Goal: Task Accomplishment & Management: Manage account settings

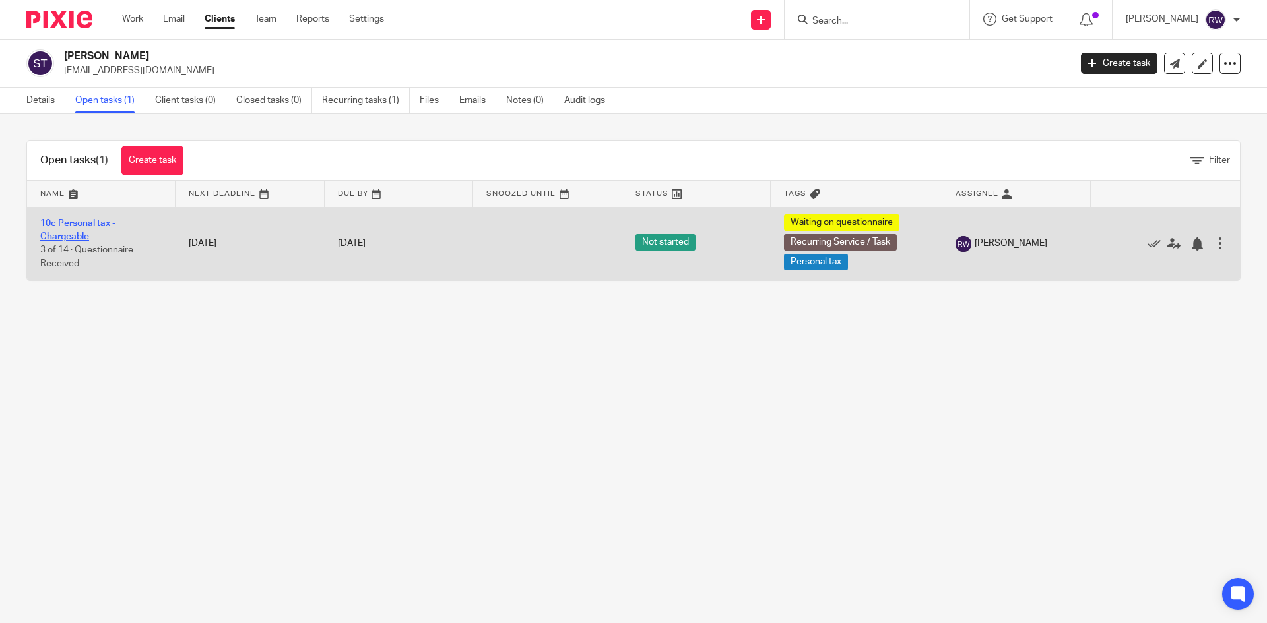
click at [95, 223] on link "10c Personal tax - Chargeable" at bounding box center [77, 230] width 75 height 22
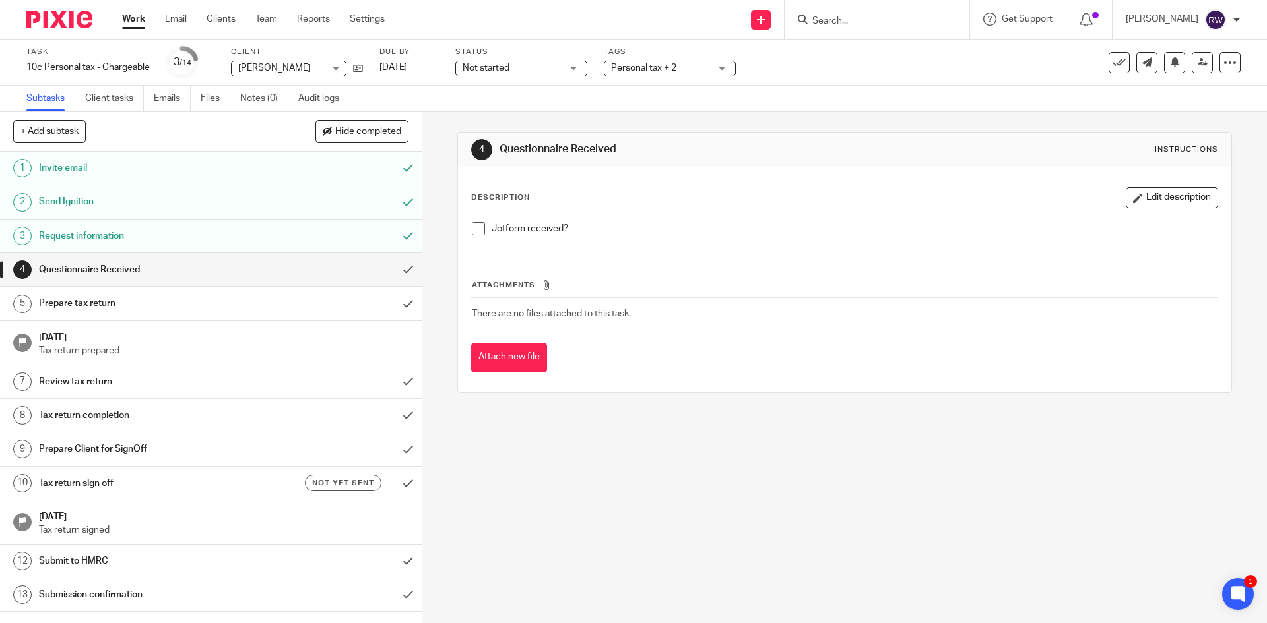
click at [145, 166] on h1 "Invite email" at bounding box center [153, 168] width 228 height 20
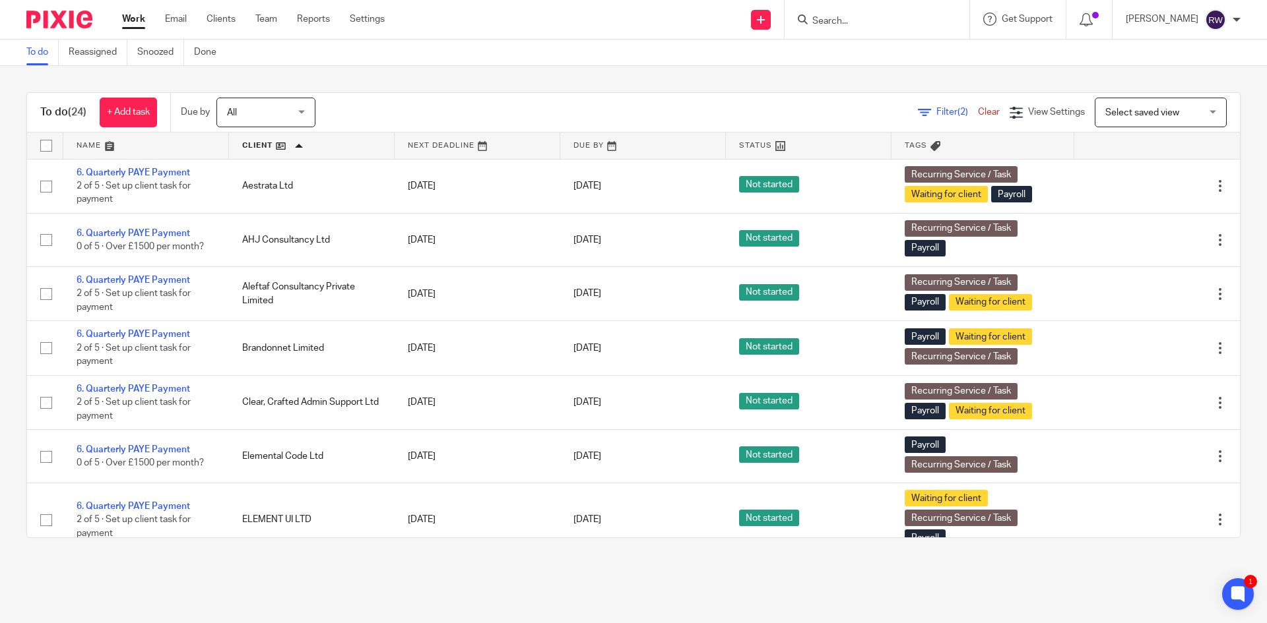
scroll to position [905, 0]
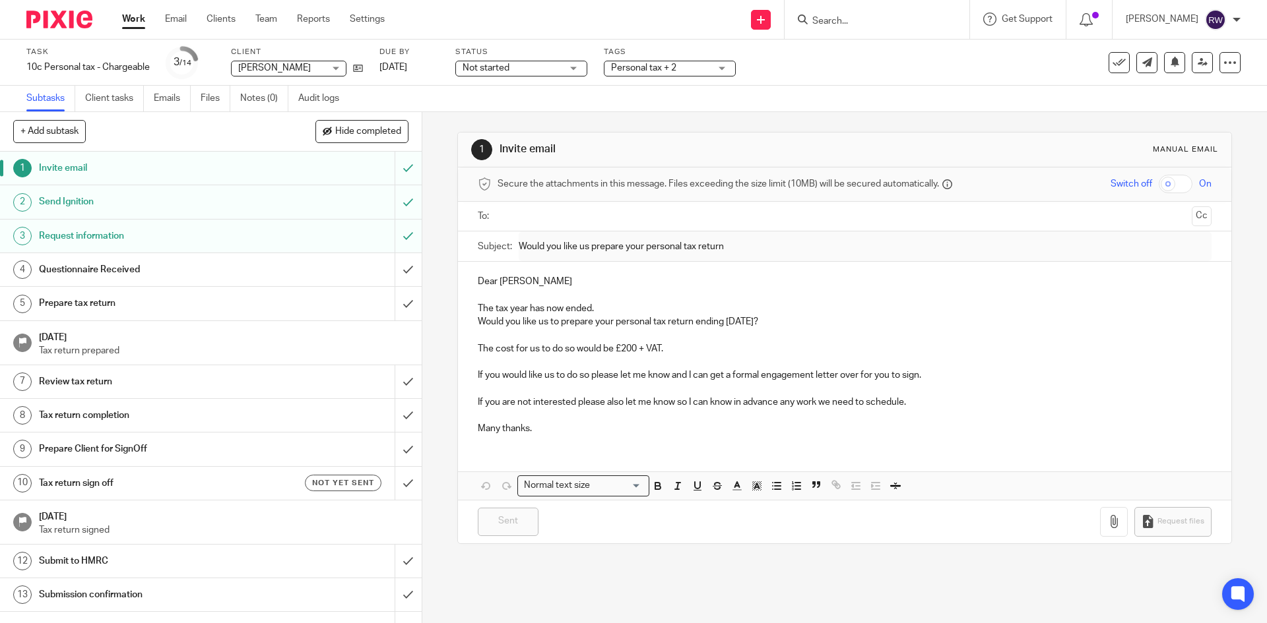
click at [167, 215] on link "2 Send Ignition" at bounding box center [197, 201] width 395 height 33
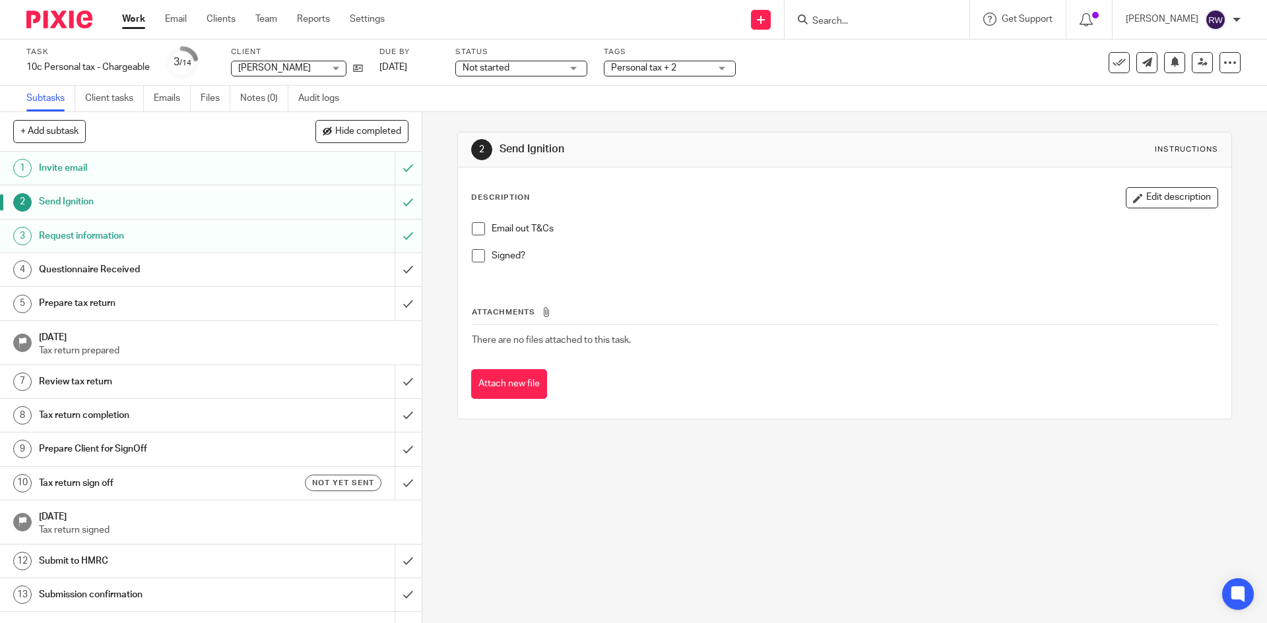
click at [107, 238] on h1 "Request information" at bounding box center [153, 236] width 228 height 20
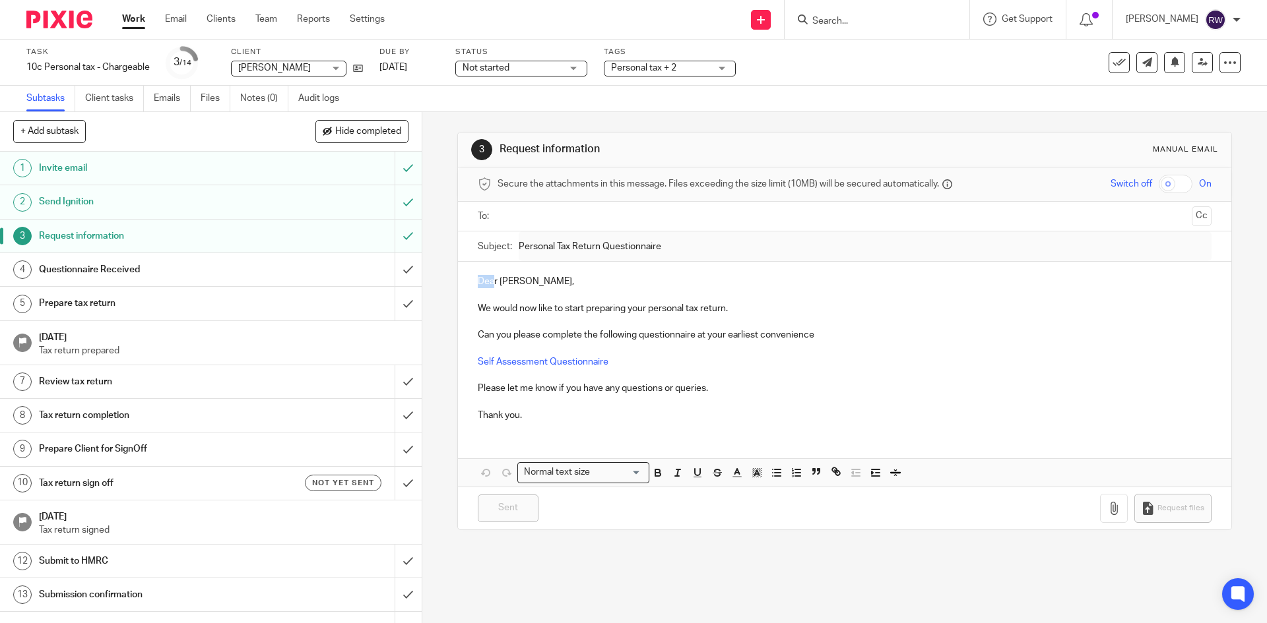
drag, startPoint x: 490, startPoint y: 284, endPoint x: 463, endPoint y: 283, distance: 27.1
click at [463, 283] on div "Dear Shane, We would now like to start preparing your personal tax return. Can …" at bounding box center [844, 347] width 773 height 170
click at [520, 212] on input "text" at bounding box center [844, 216] width 684 height 15
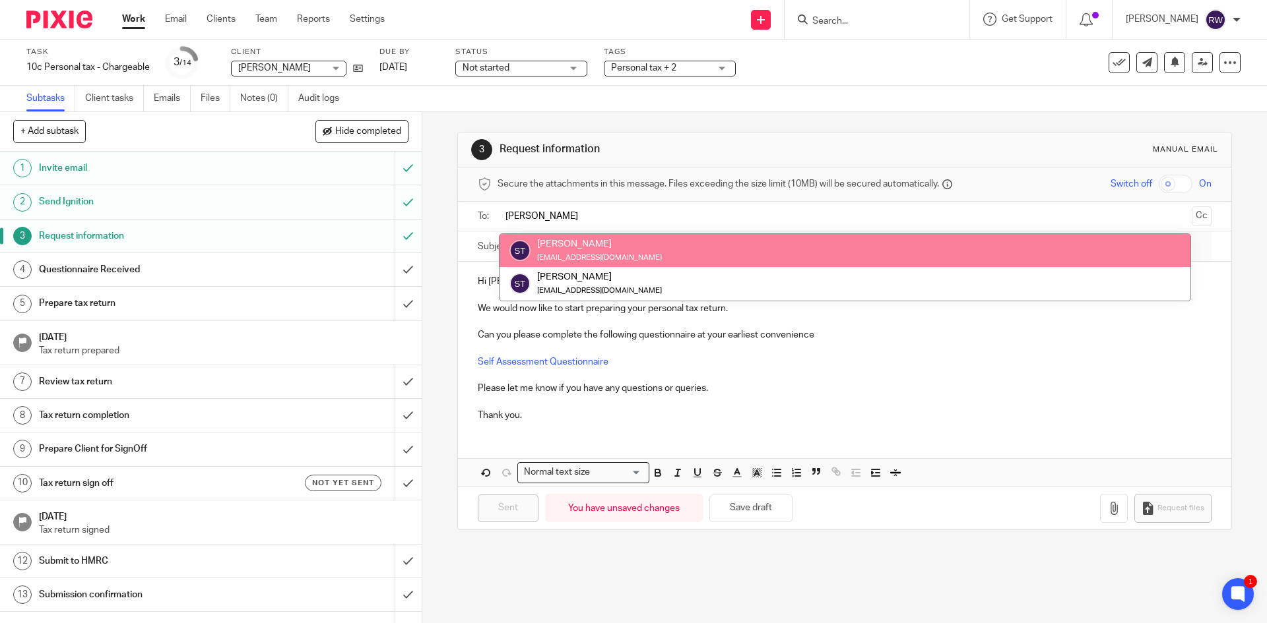
type input "shane"
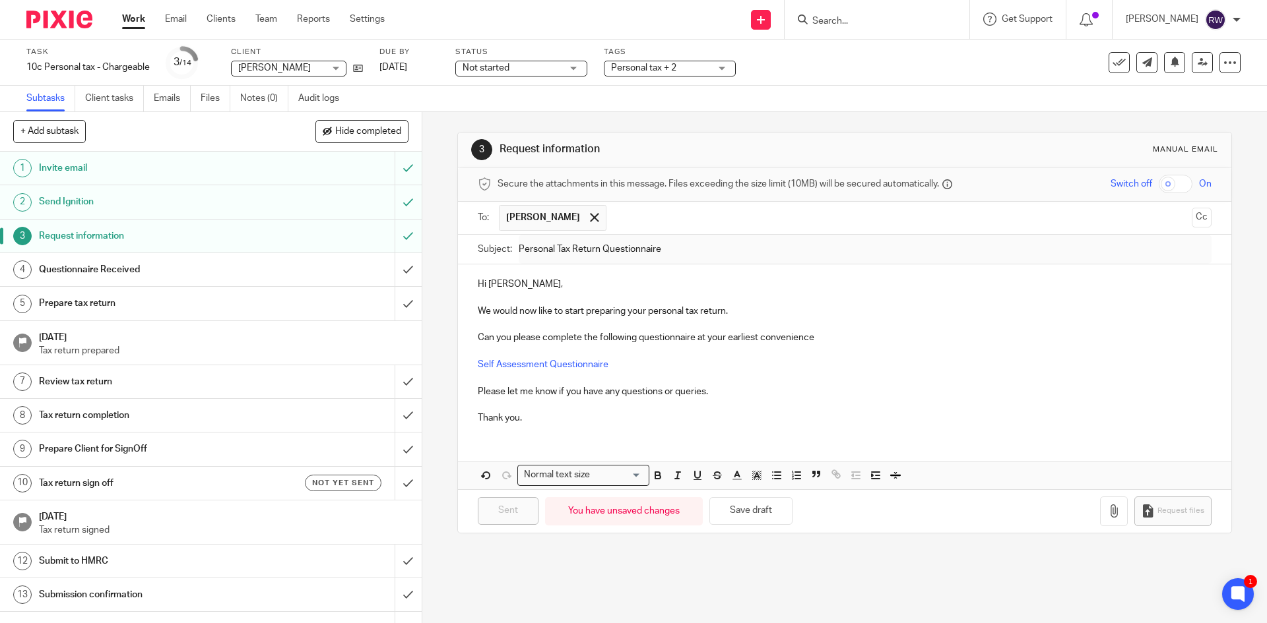
click at [709, 66] on span "Personal tax + 2" at bounding box center [660, 68] width 99 height 14
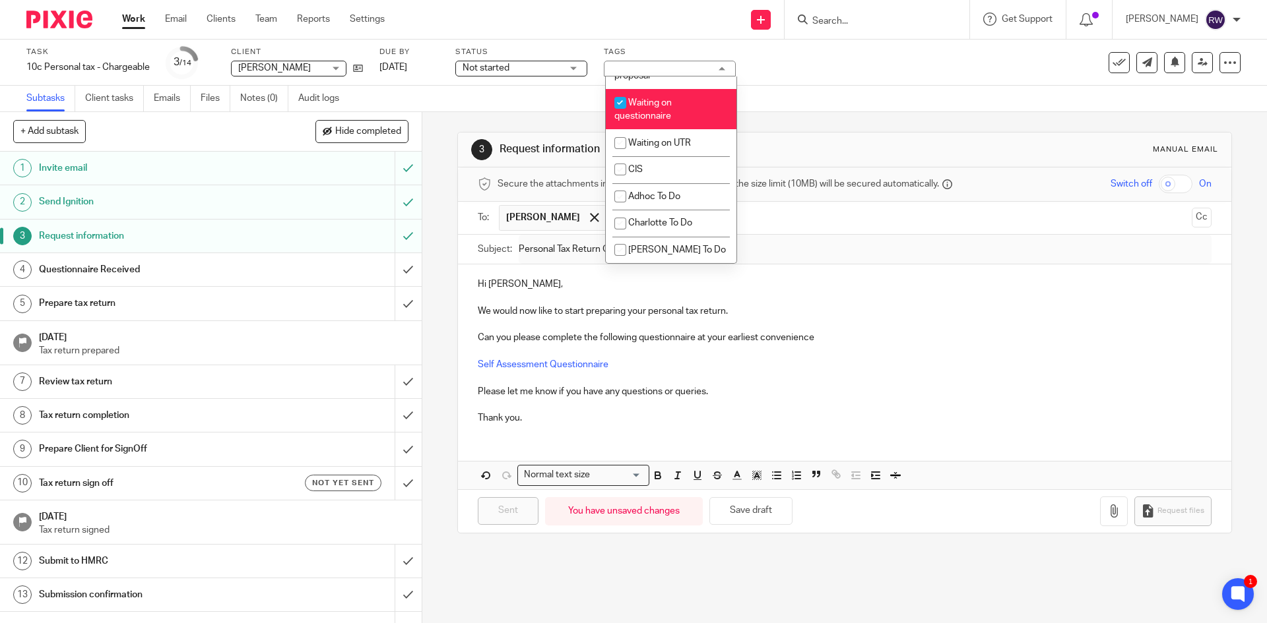
scroll to position [1181, 0]
click at [1007, 85] on div "Task 10c Personal tax - Chargeable Save 10c Personal tax - Chargeable 3 /14 Cli…" at bounding box center [633, 63] width 1267 height 46
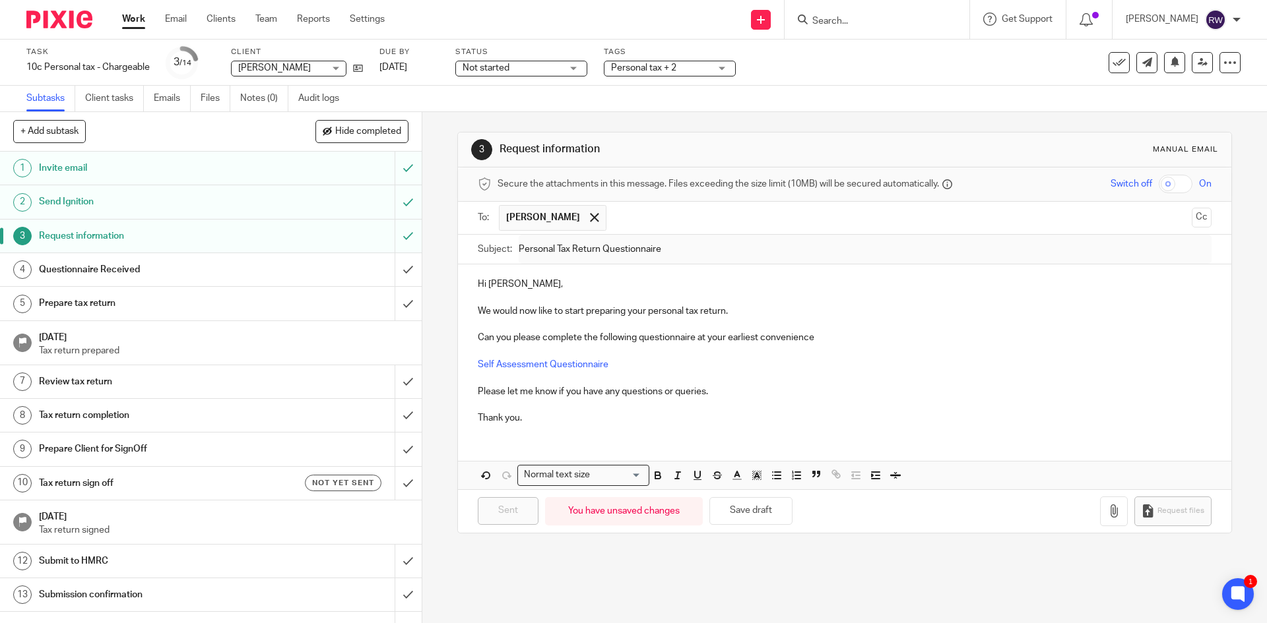
click at [883, 20] on input "Search" at bounding box center [870, 22] width 119 height 12
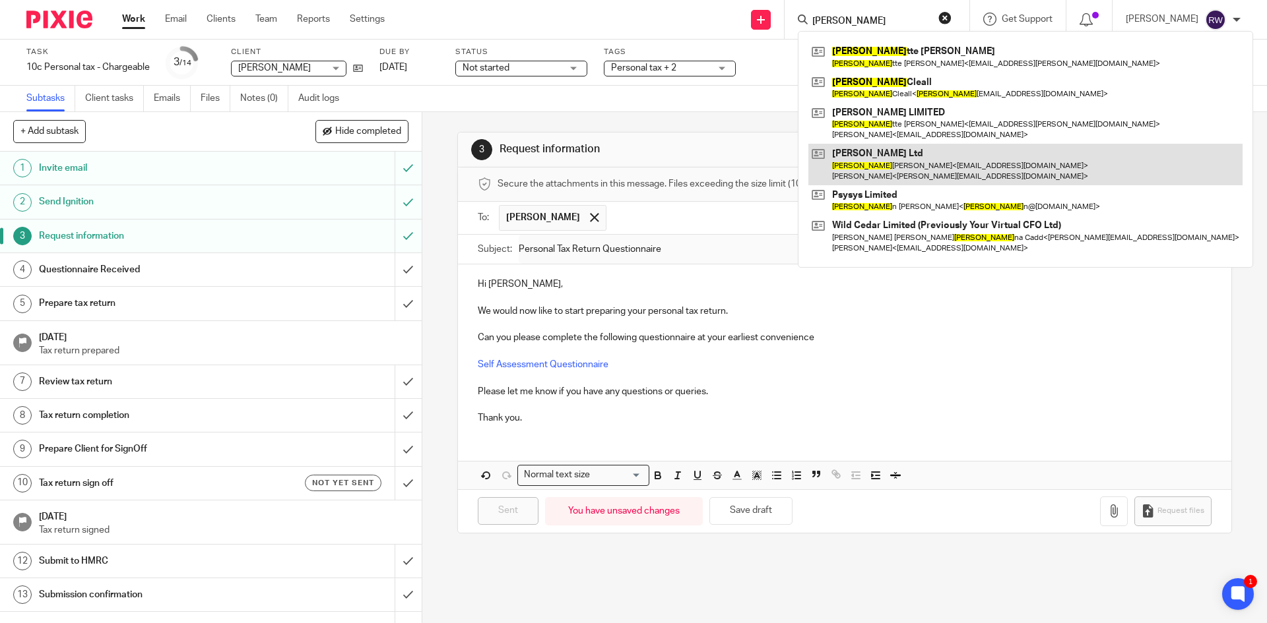
type input "julie"
click at [893, 151] on link at bounding box center [1025, 164] width 434 height 41
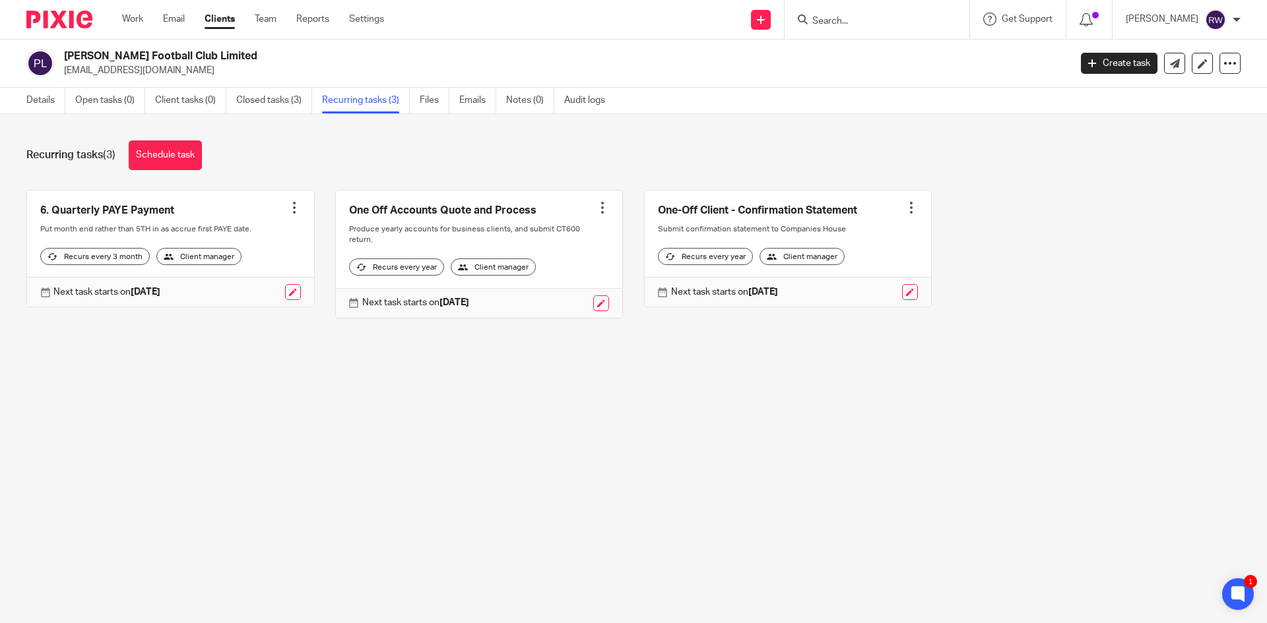
click at [885, 26] on input "Search" at bounding box center [870, 22] width 119 height 12
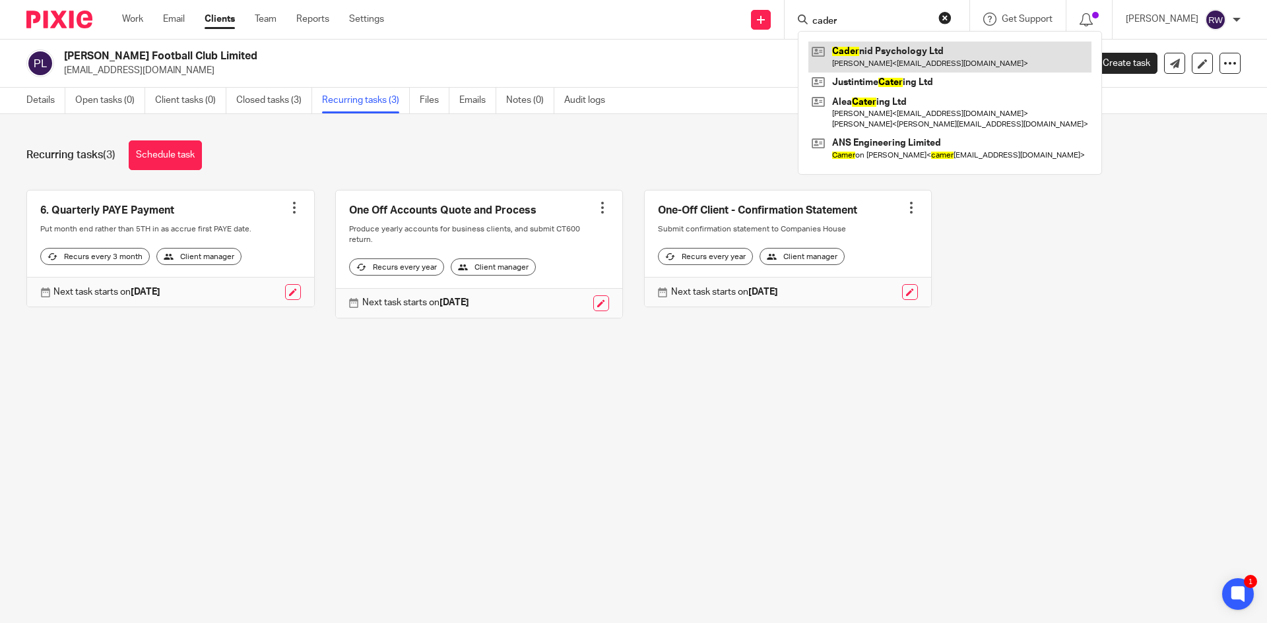
type input "cader"
click at [899, 49] on link at bounding box center [949, 57] width 283 height 30
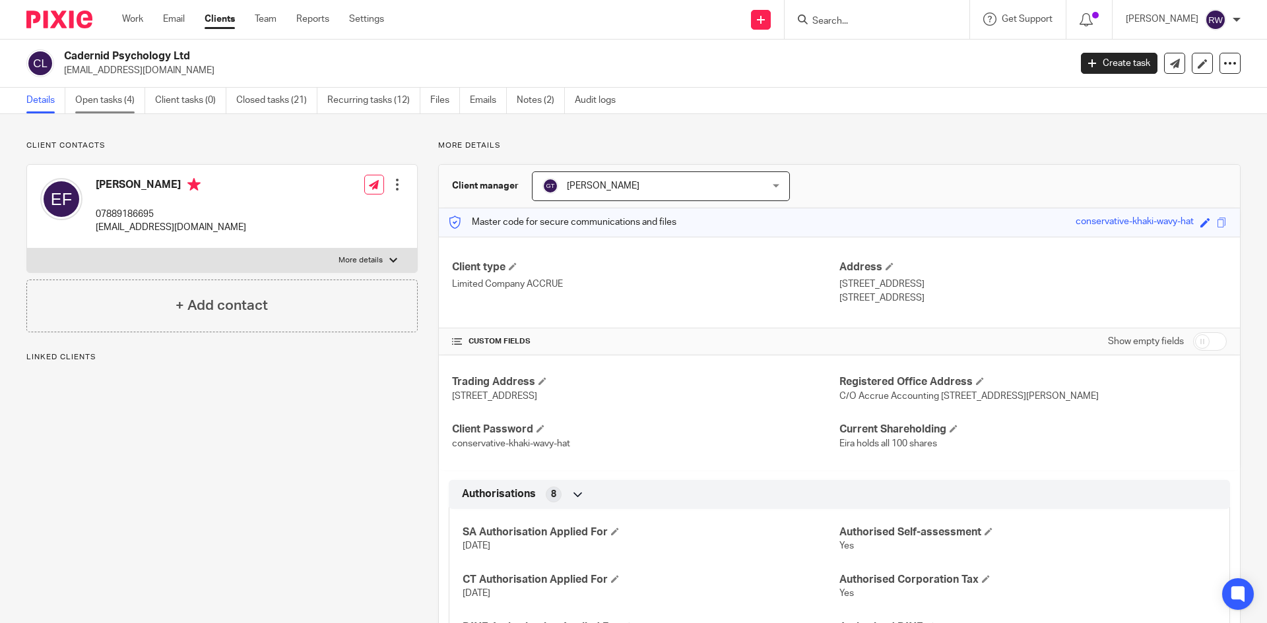
click at [108, 105] on link "Open tasks (4)" at bounding box center [110, 101] width 70 height 26
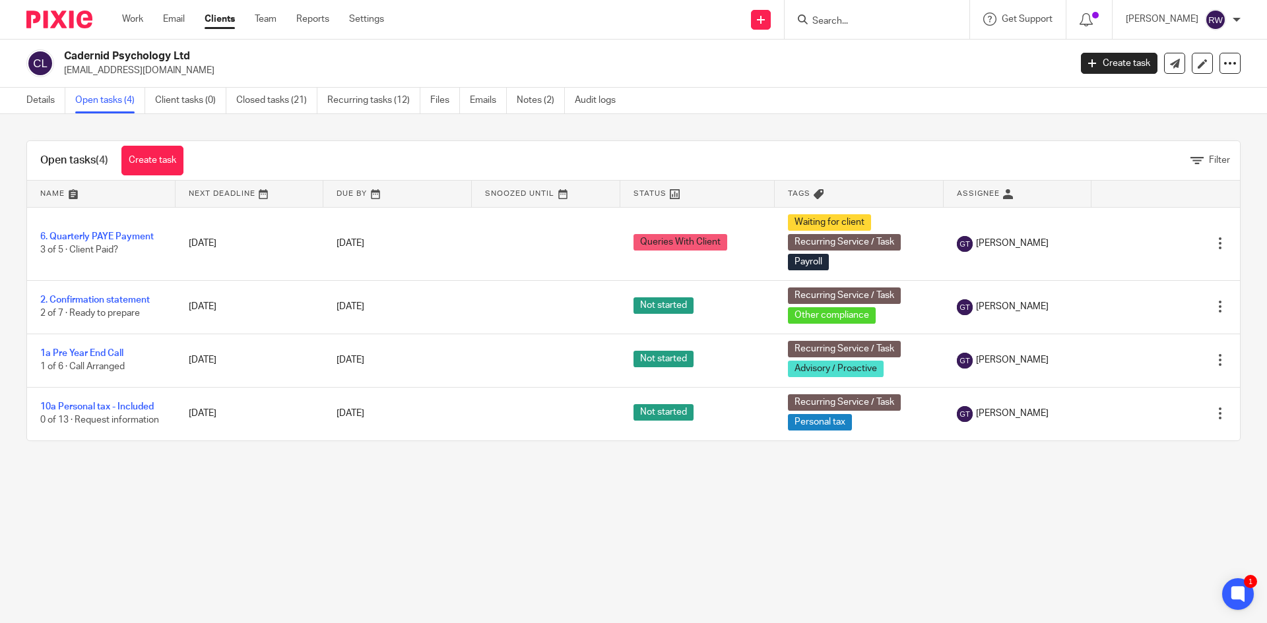
click at [876, 17] on input "Search" at bounding box center [870, 22] width 119 height 12
type input "k"
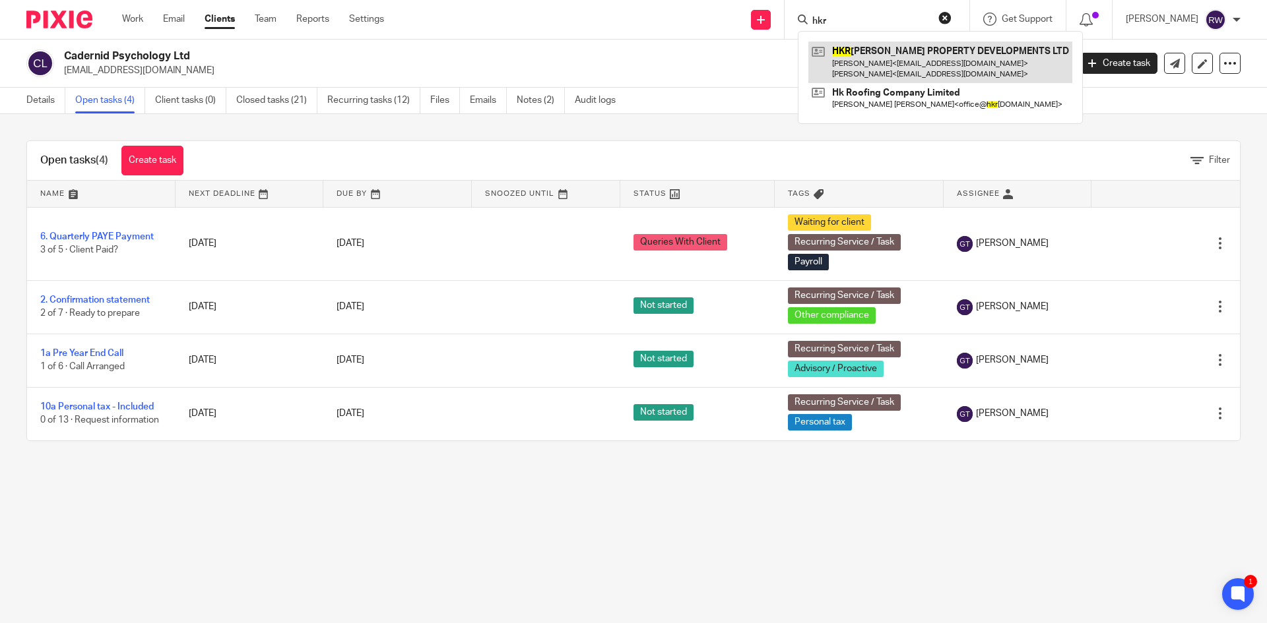
type input "hkr"
click at [909, 58] on link at bounding box center [940, 62] width 264 height 41
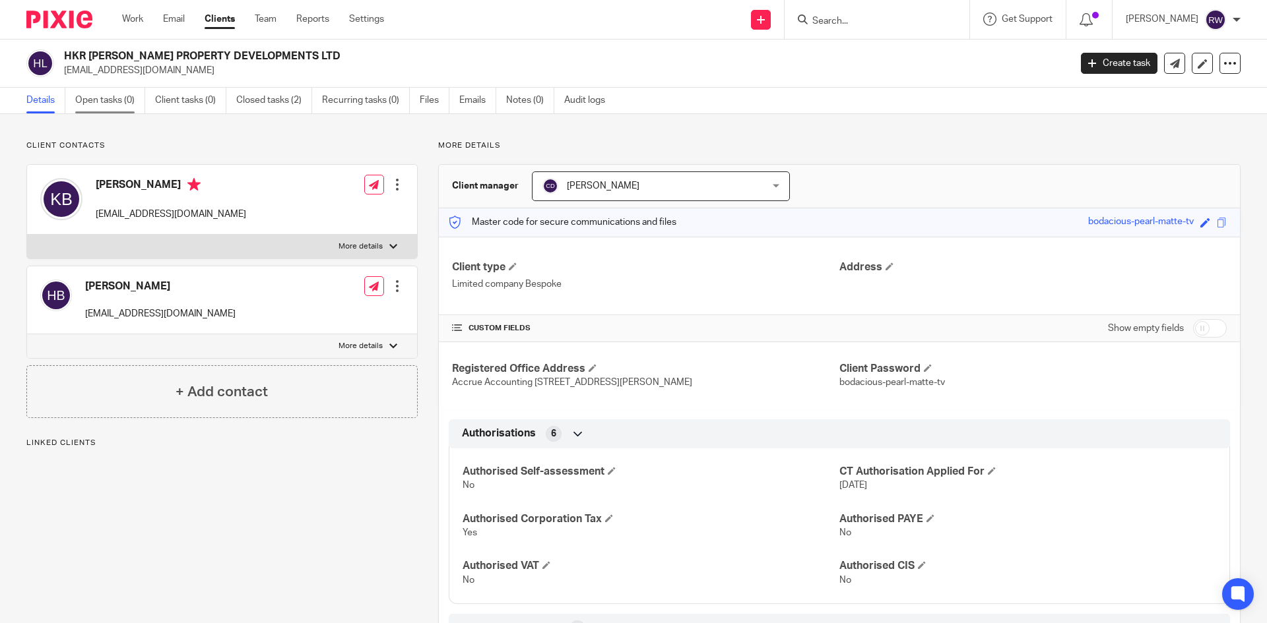
click at [103, 109] on link "Open tasks (0)" at bounding box center [110, 101] width 70 height 26
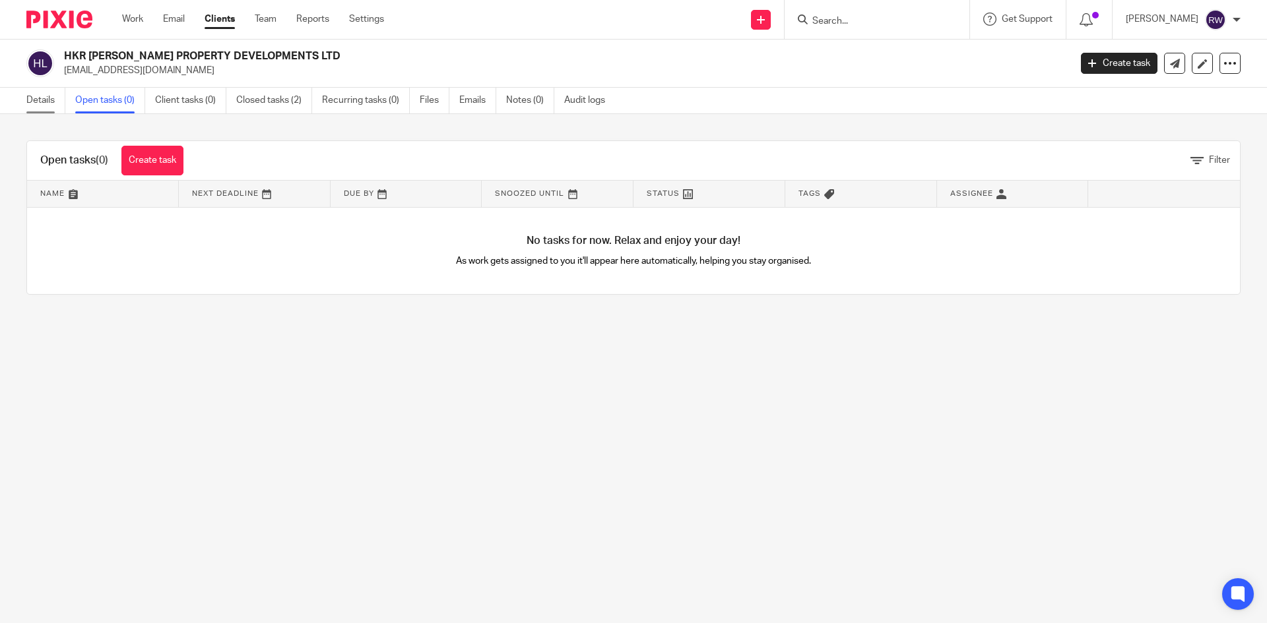
click at [52, 102] on link "Details" at bounding box center [45, 101] width 39 height 26
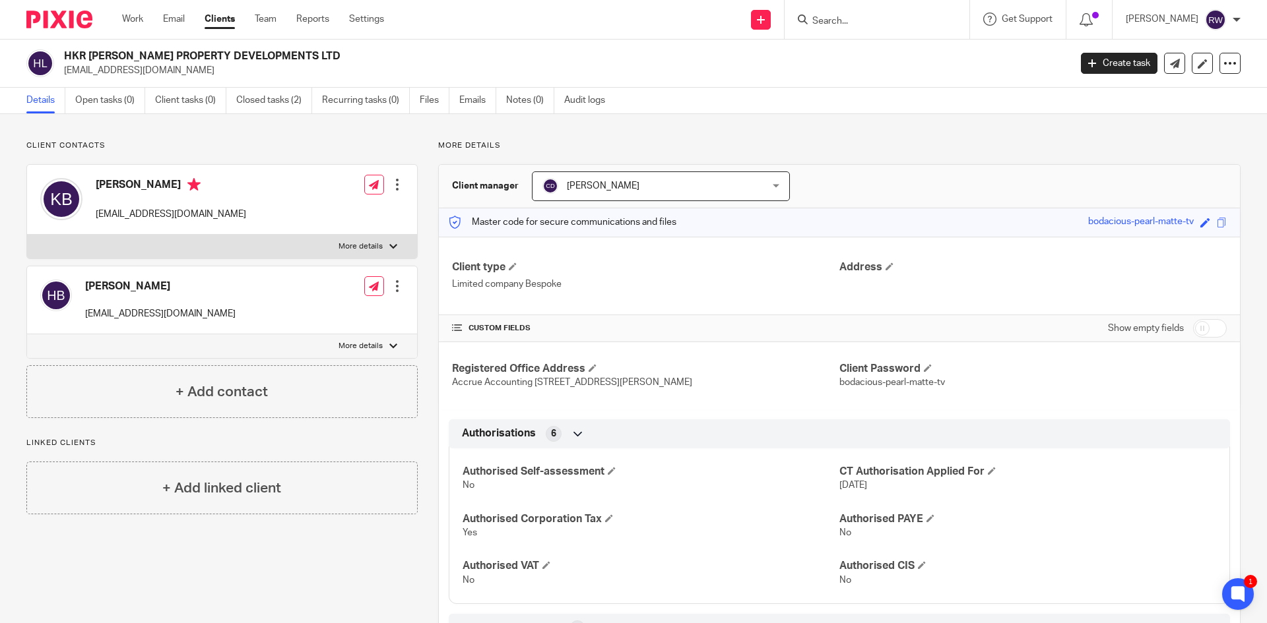
click at [131, 99] on link "Open tasks (0)" at bounding box center [110, 101] width 70 height 26
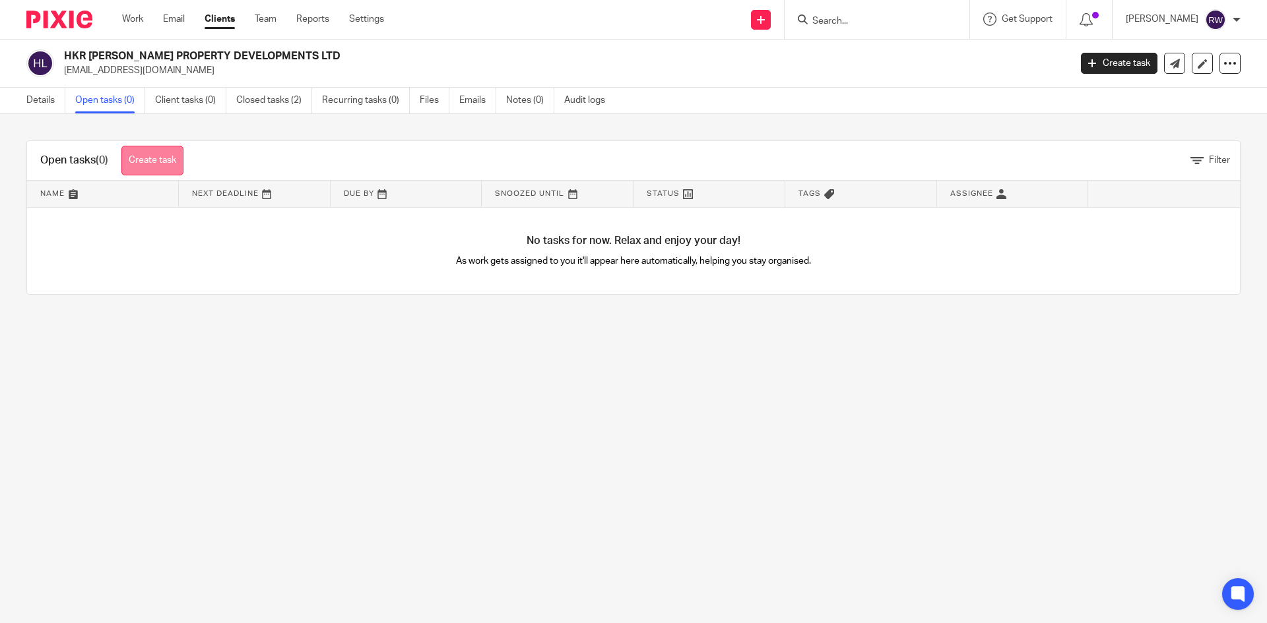
click at [175, 158] on link "Create task" at bounding box center [152, 161] width 62 height 30
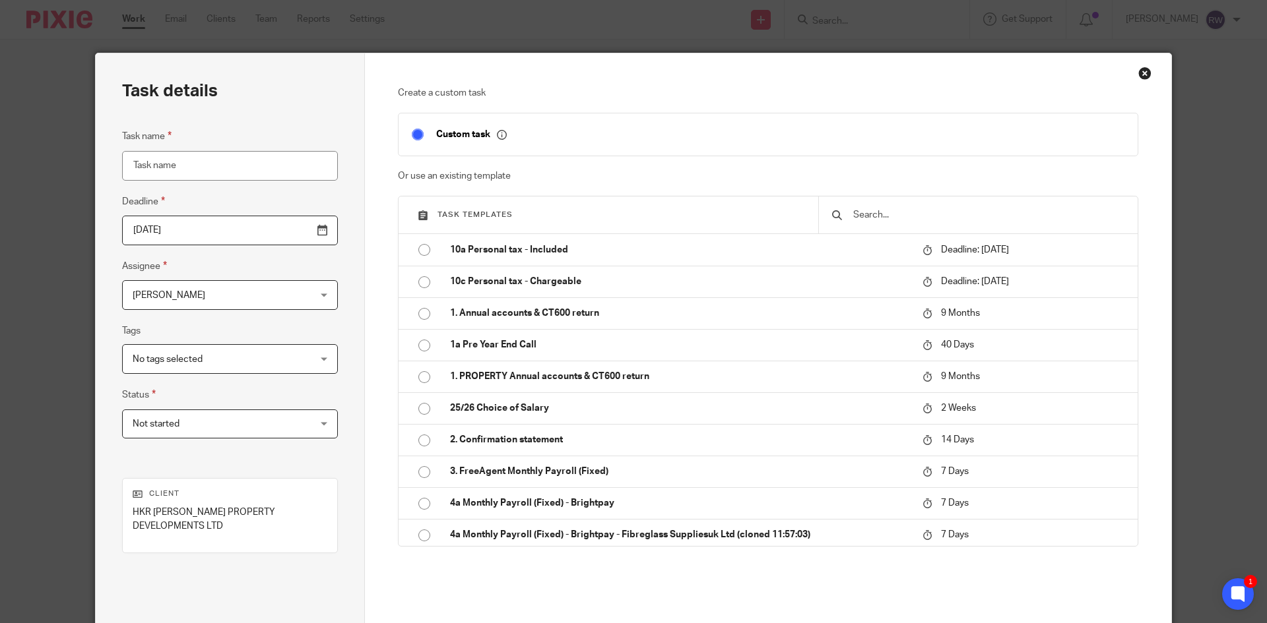
click at [910, 217] on input "text" at bounding box center [988, 215] width 272 height 15
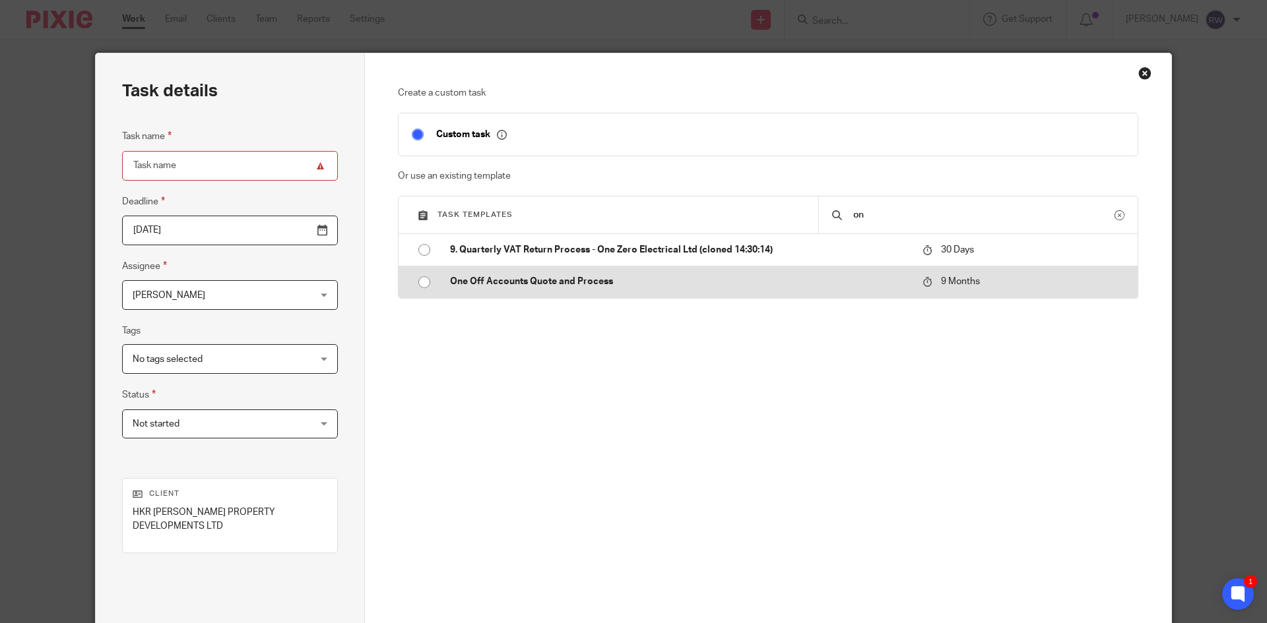
type input "o"
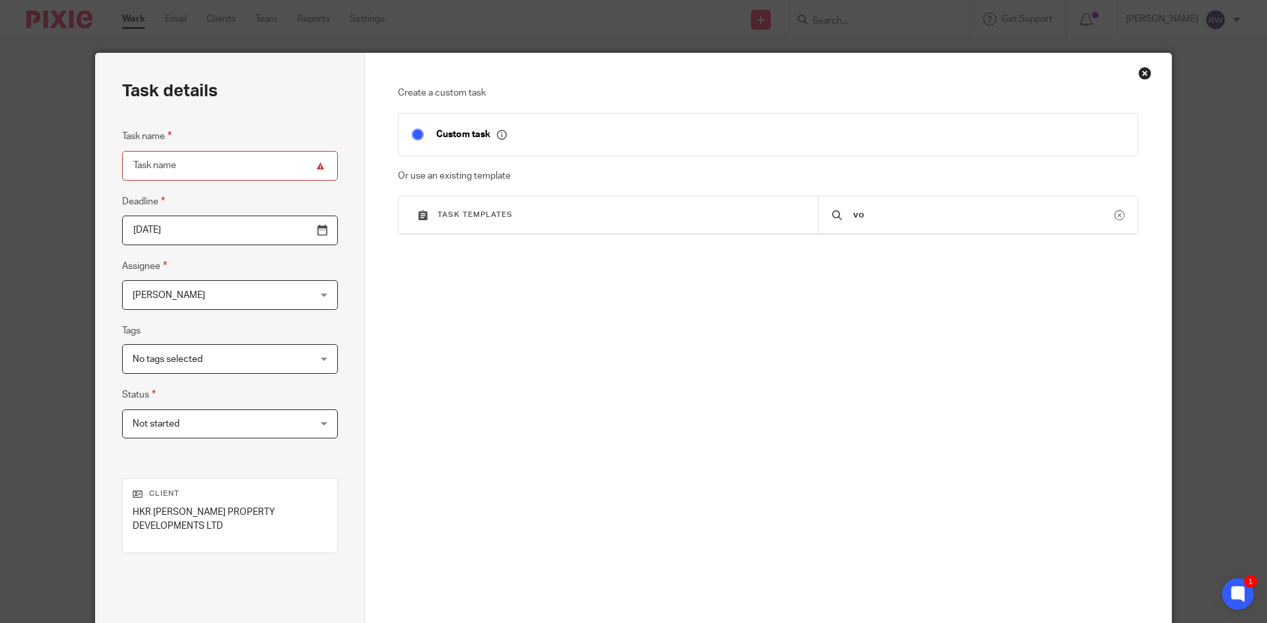
type input "v"
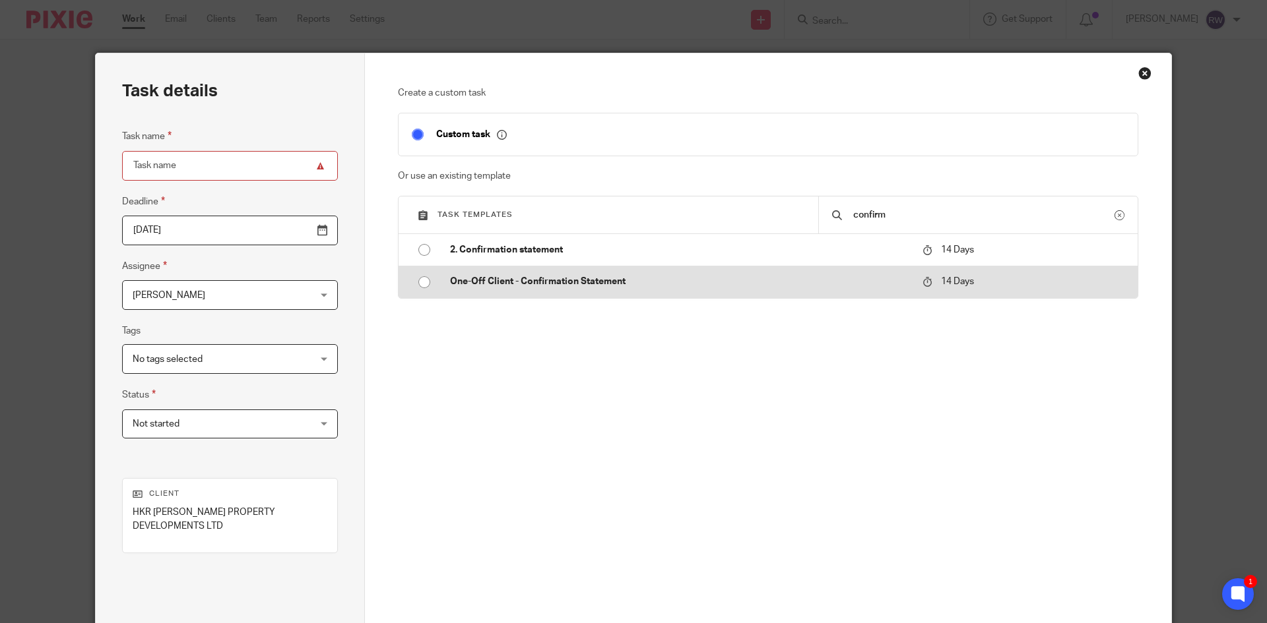
type input "confirm"
click at [561, 289] on td "One-Off Client - Confirmation Statement" at bounding box center [676, 282] width 479 height 32
type input "2025-10-28"
type input "One-Off Client - Confirmation Statement"
checkbox input "false"
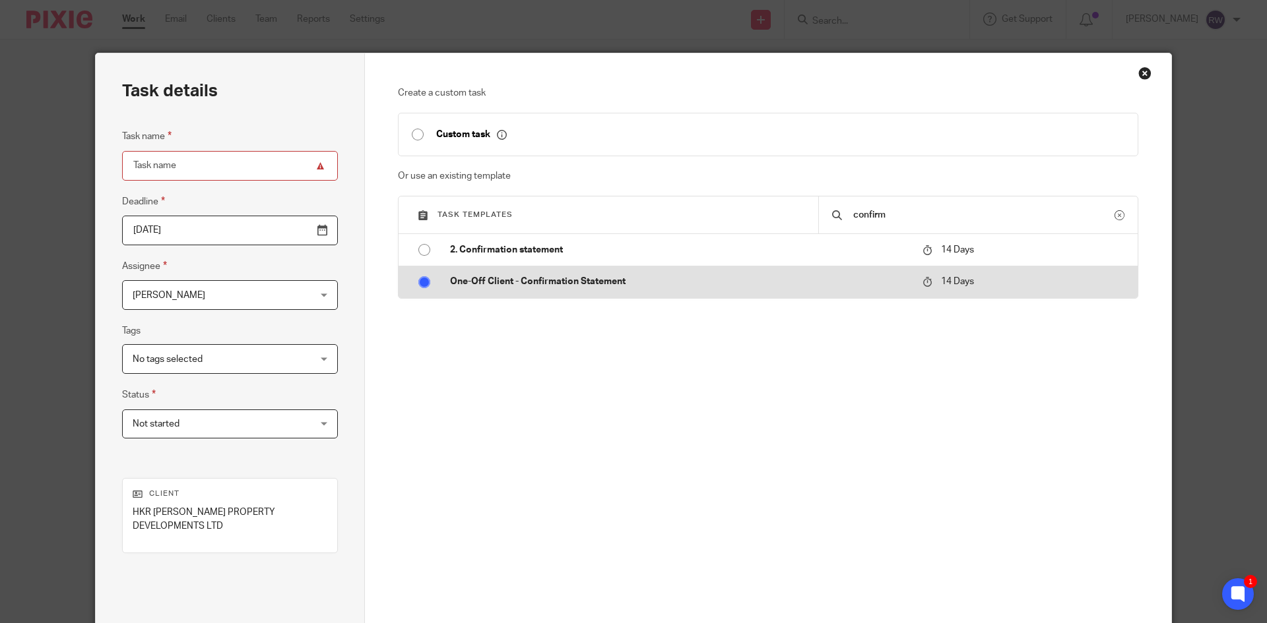
radio input "true"
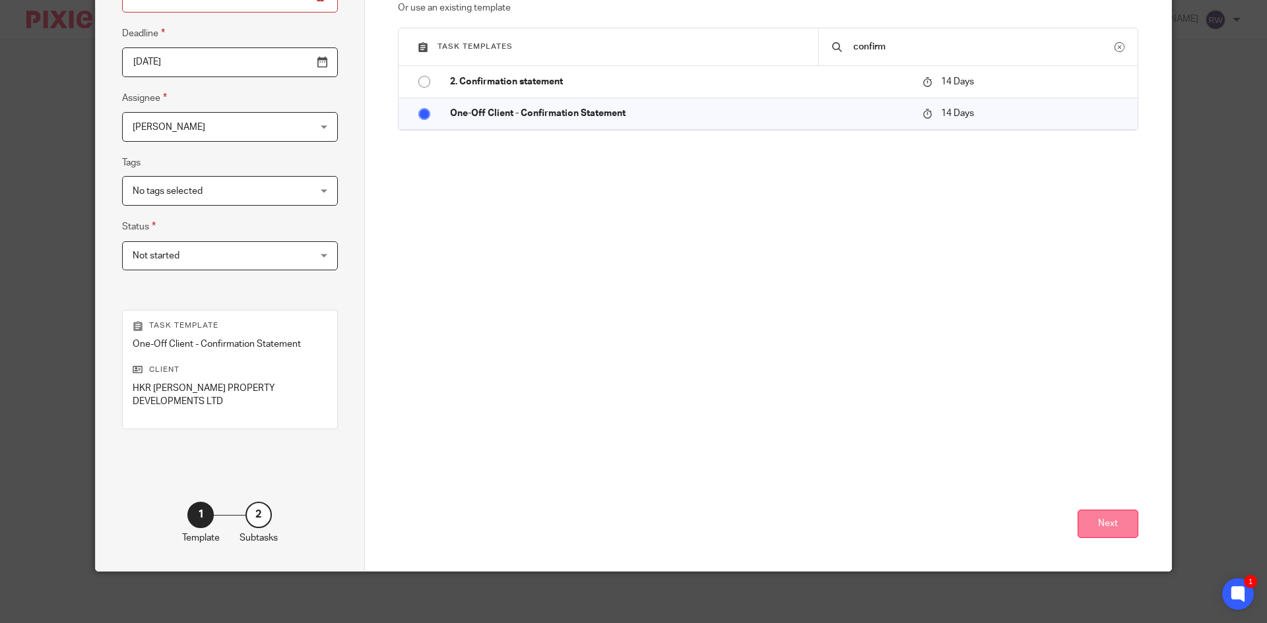
scroll to position [170, 0]
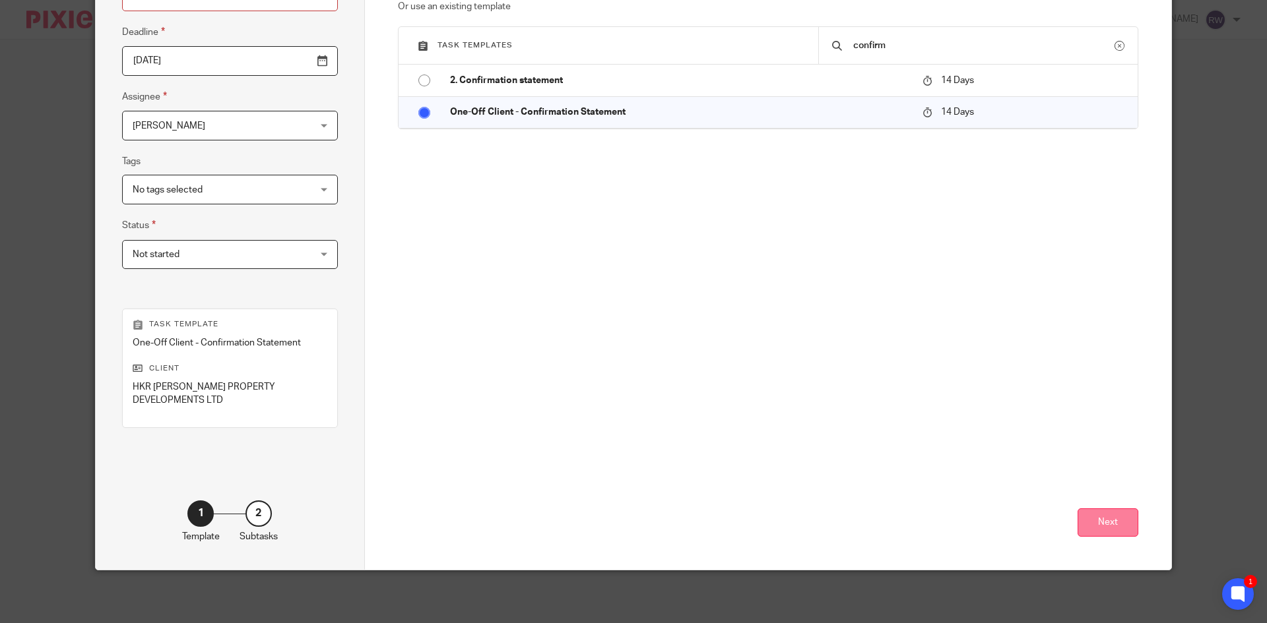
click at [1101, 525] on button "Next" at bounding box center [1107, 523] width 61 height 28
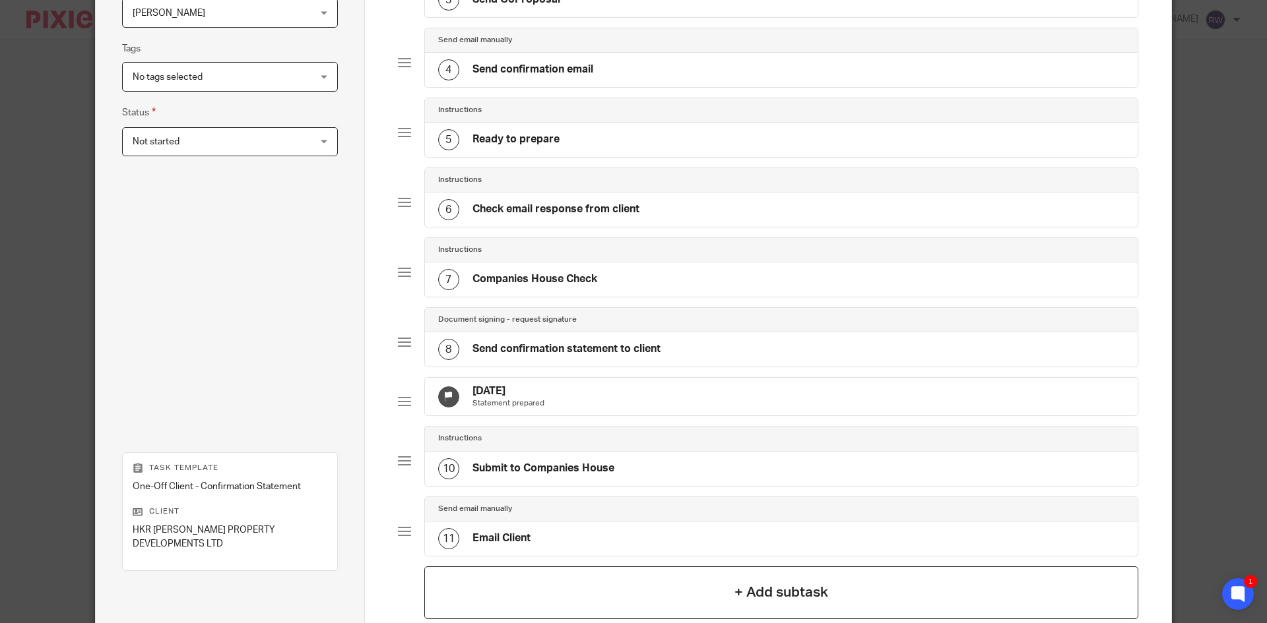
scroll to position [447, 0]
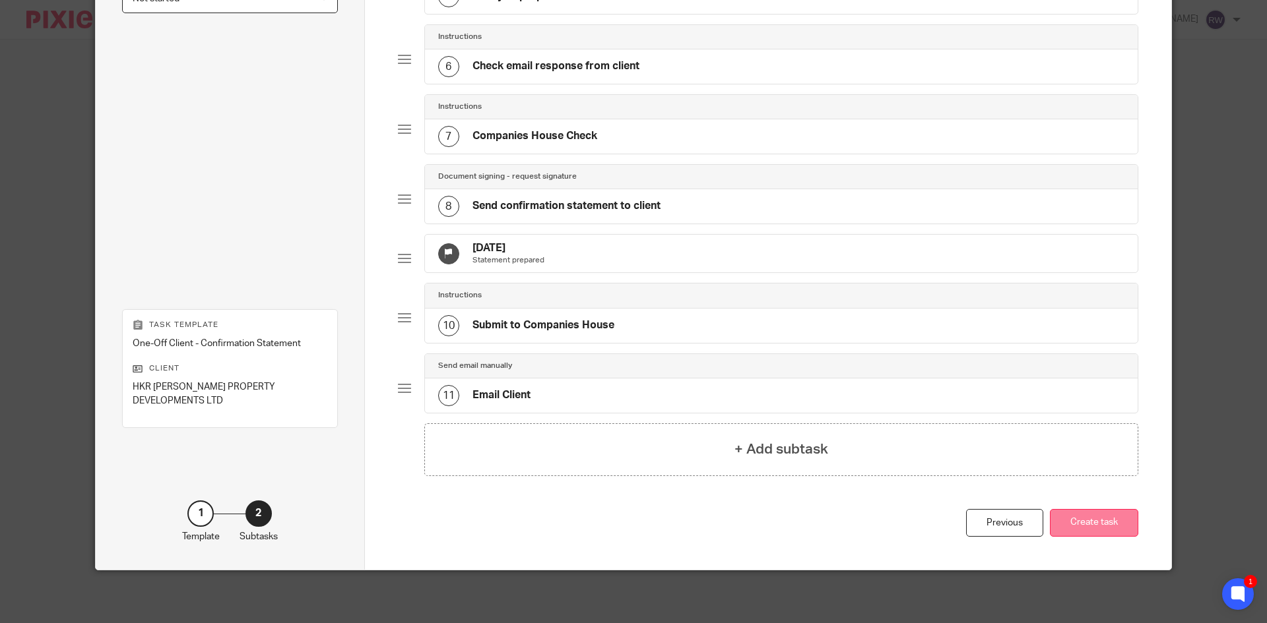
click at [1096, 522] on button "Create task" at bounding box center [1094, 523] width 88 height 28
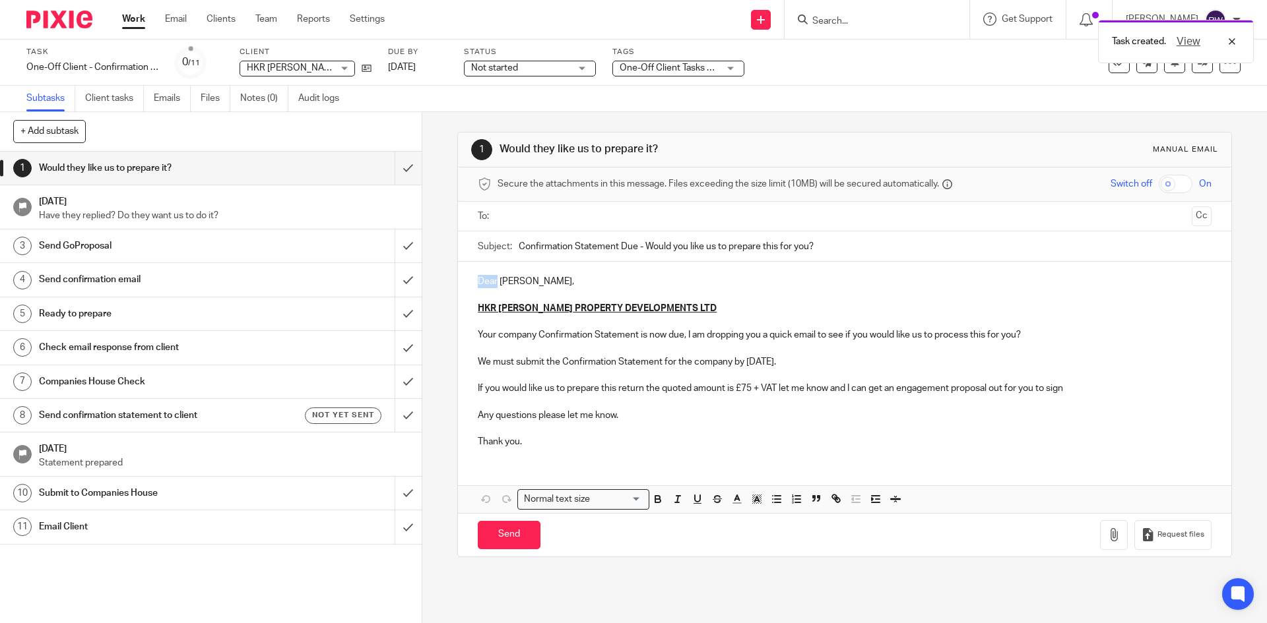
drag, startPoint x: 494, startPoint y: 282, endPoint x: 468, endPoint y: 279, distance: 26.6
click at [468, 279] on div "Dear [PERSON_NAME], HKR [PERSON_NAME] PROPERTY DEVELOPMENTS LTD Your company Co…" at bounding box center [844, 360] width 773 height 197
click at [526, 210] on input "text" at bounding box center [844, 216] width 684 height 15
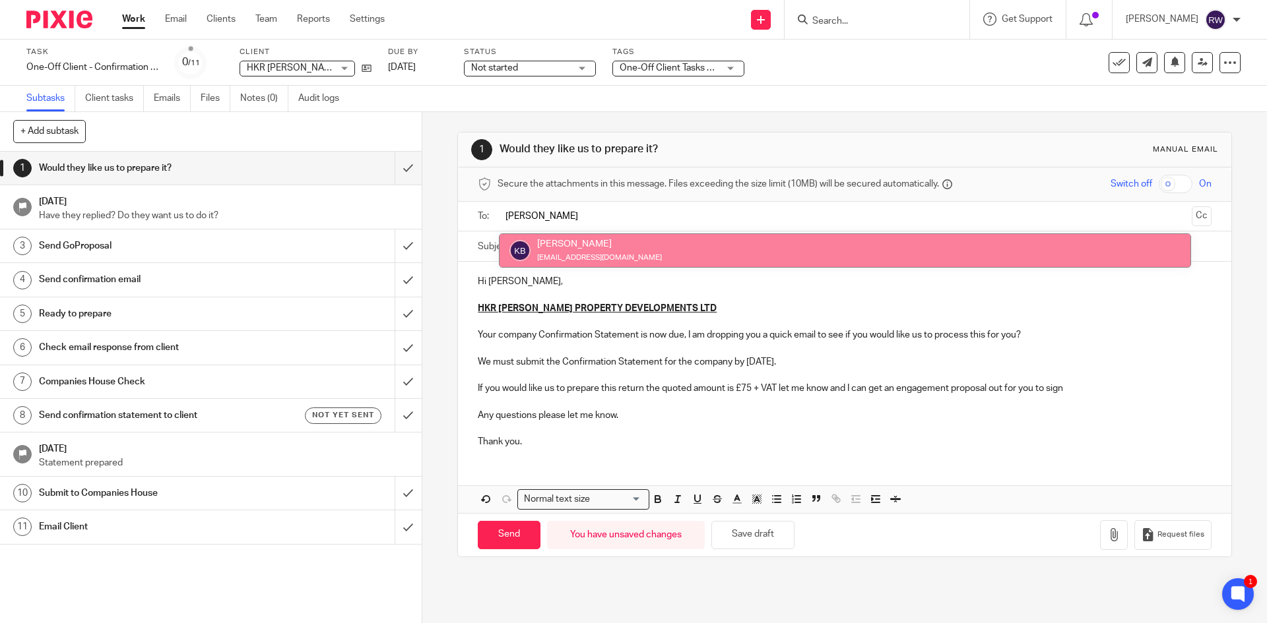
type input "[PERSON_NAME]"
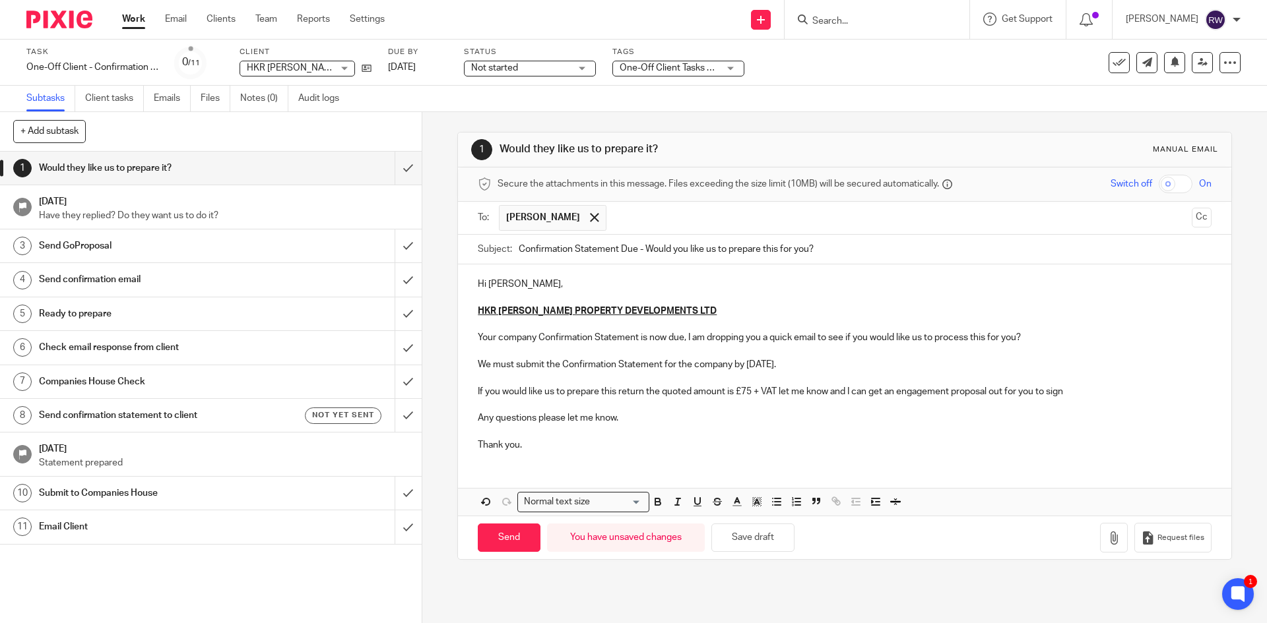
click at [627, 221] on input "text" at bounding box center [899, 218] width 573 height 26
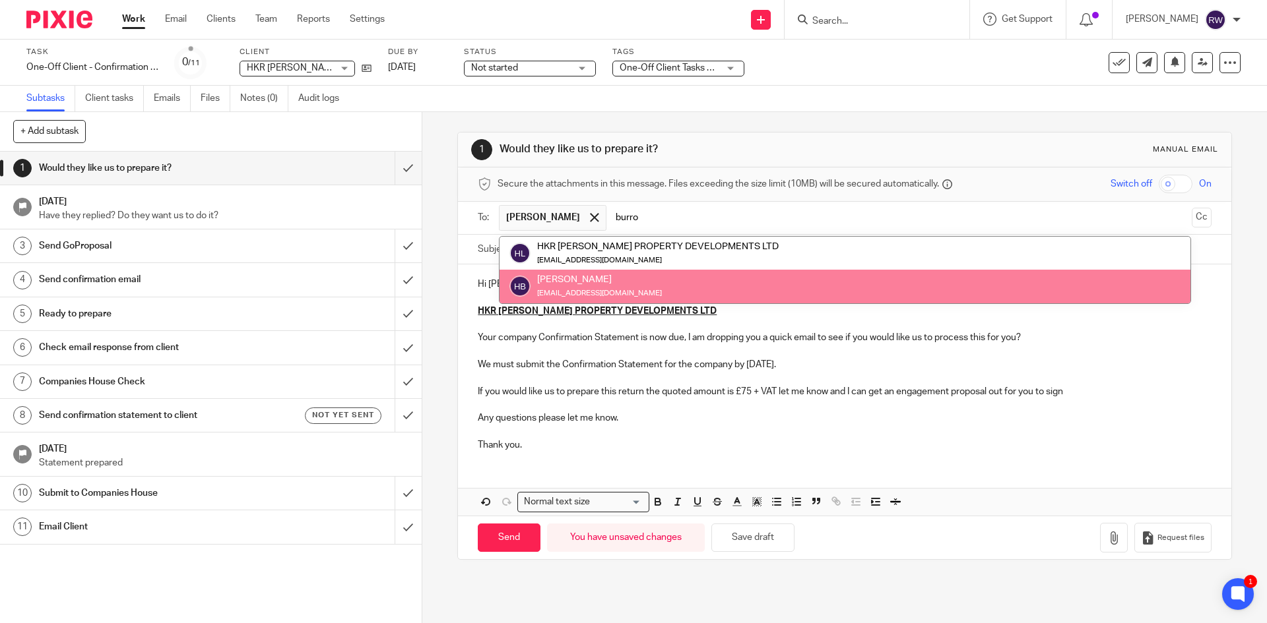
type input "burro"
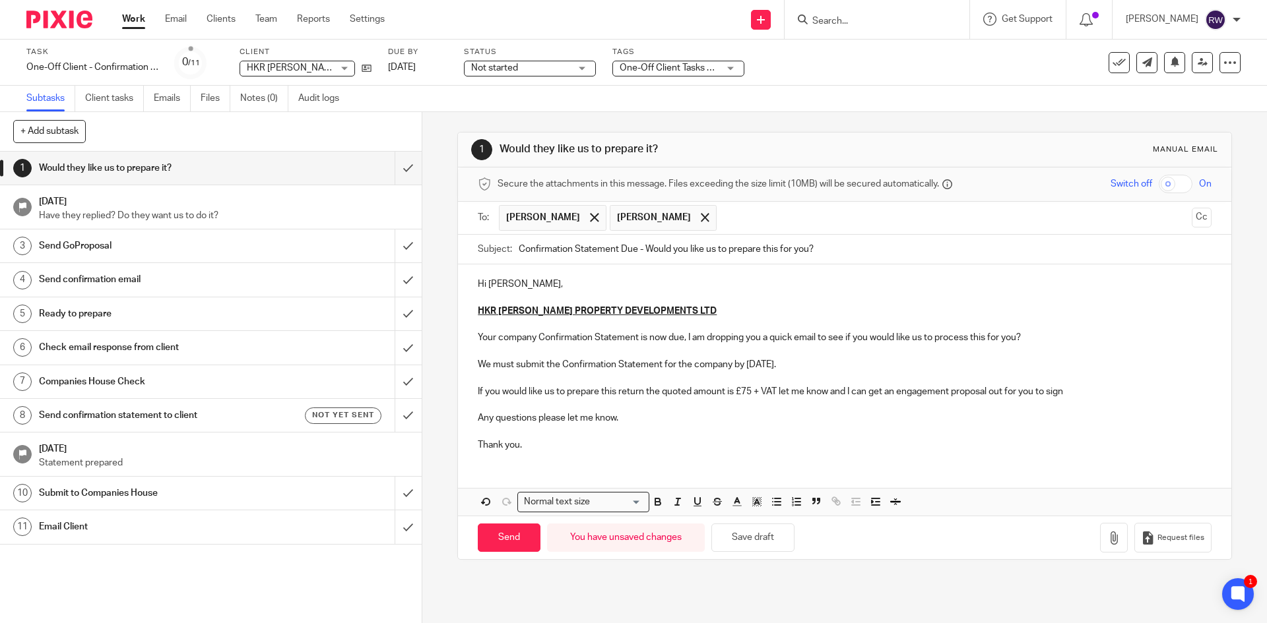
click at [487, 286] on p "Hi Karen," at bounding box center [844, 284] width 733 height 13
click at [694, 73] on span "One-Off Client Tasks + 1" at bounding box center [669, 68] width 99 height 14
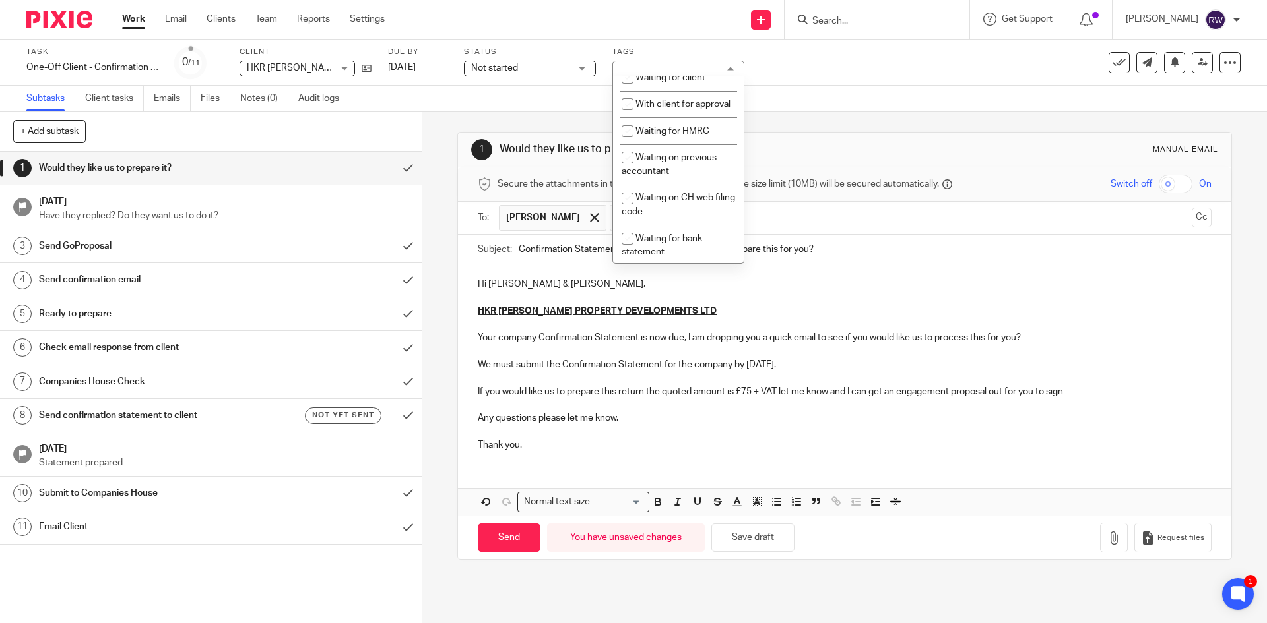
scroll to position [732, 0]
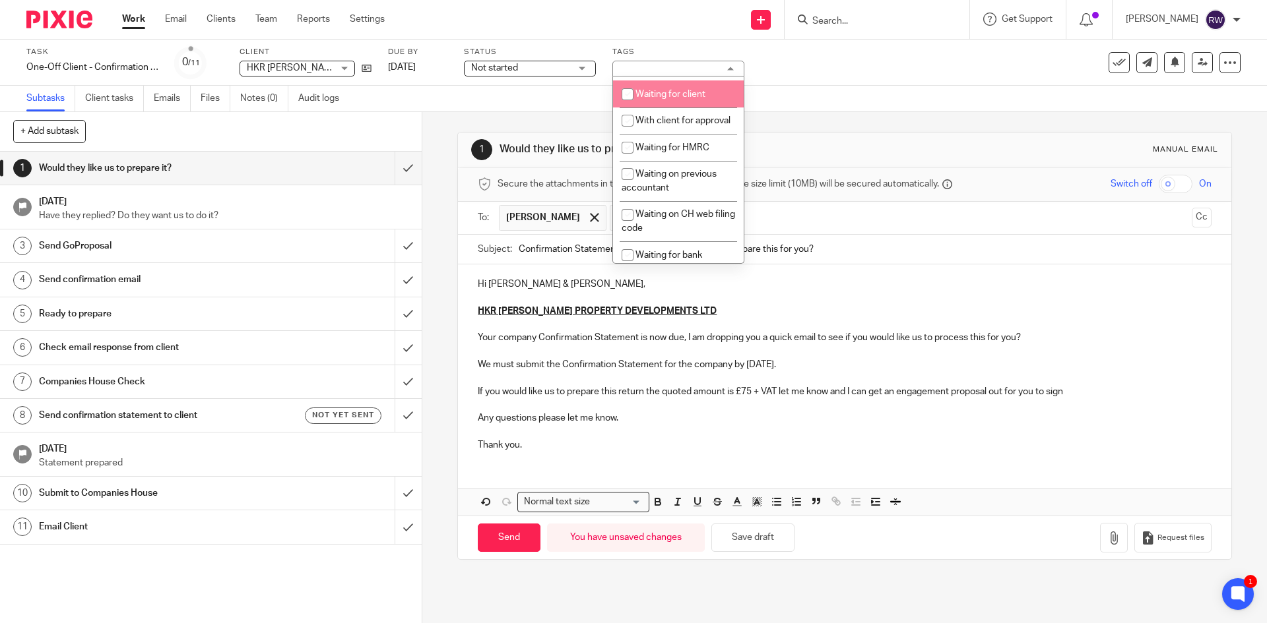
click at [656, 99] on span "Waiting for client" at bounding box center [670, 94] width 70 height 9
checkbox input "true"
click at [868, 99] on div "Subtasks Client tasks Emails Files Notes (0) Audit logs" at bounding box center [633, 99] width 1267 height 26
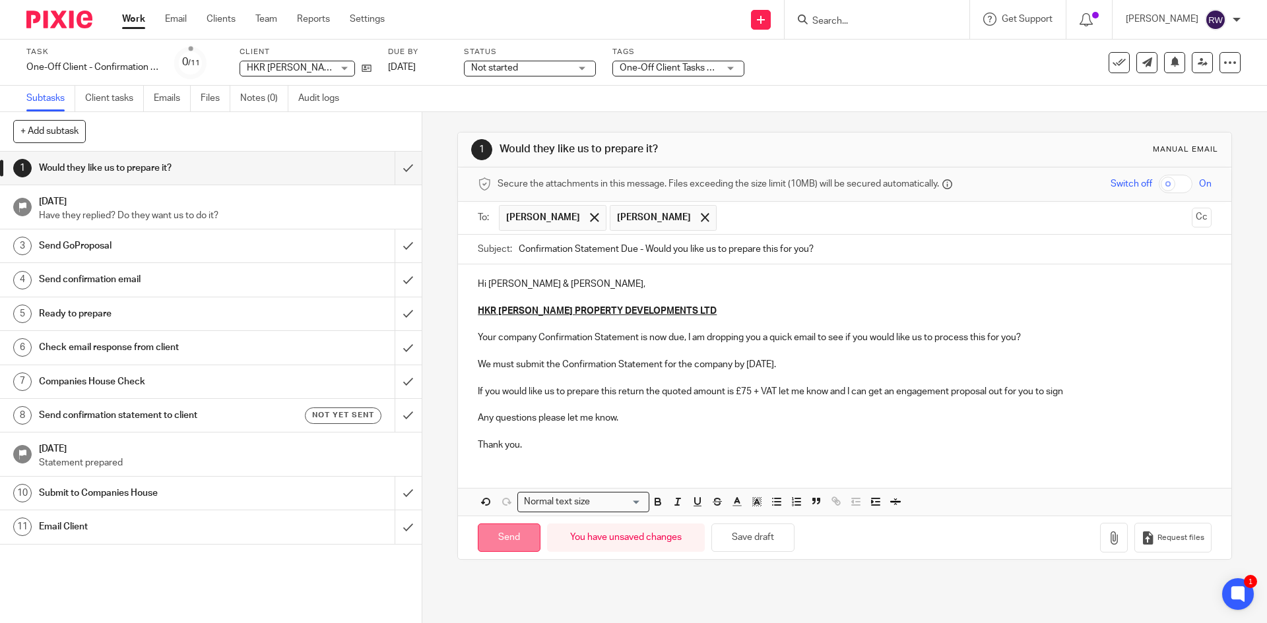
click at [504, 530] on input "Send" at bounding box center [509, 538] width 63 height 28
type input "Sent"
click at [851, 9] on div at bounding box center [876, 19] width 185 height 39
click at [851, 13] on form at bounding box center [881, 19] width 141 height 16
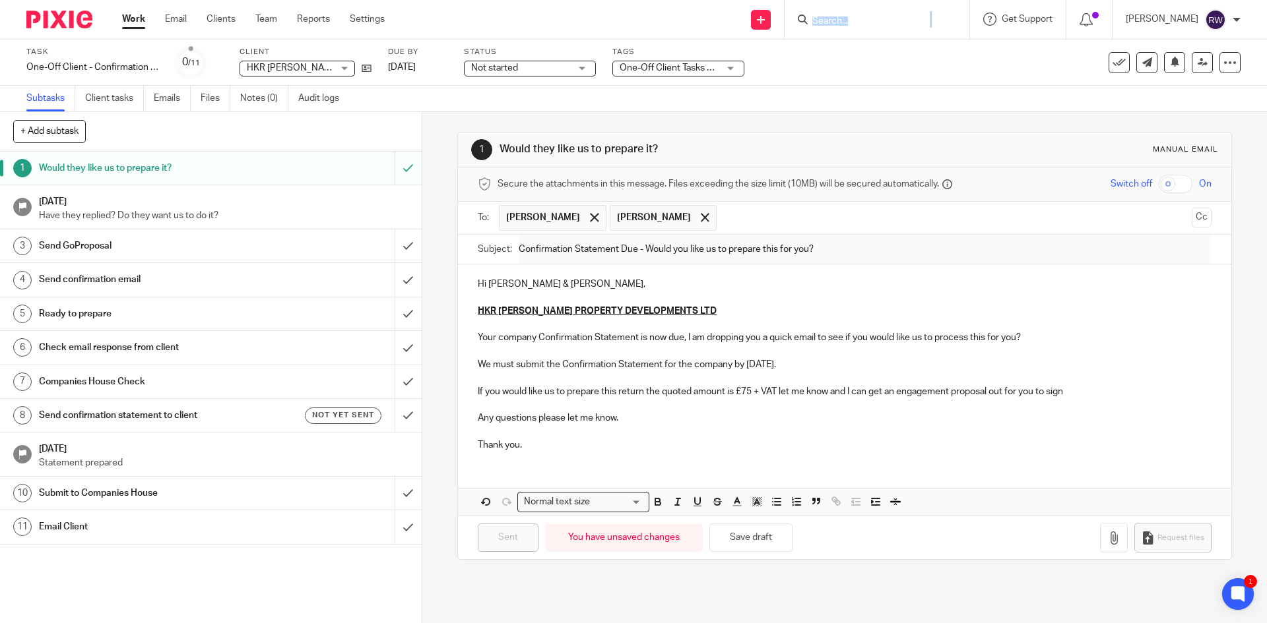
click at [851, 14] on form at bounding box center [881, 19] width 141 height 16
click at [850, 24] on input "Search" at bounding box center [870, 22] width 119 height 12
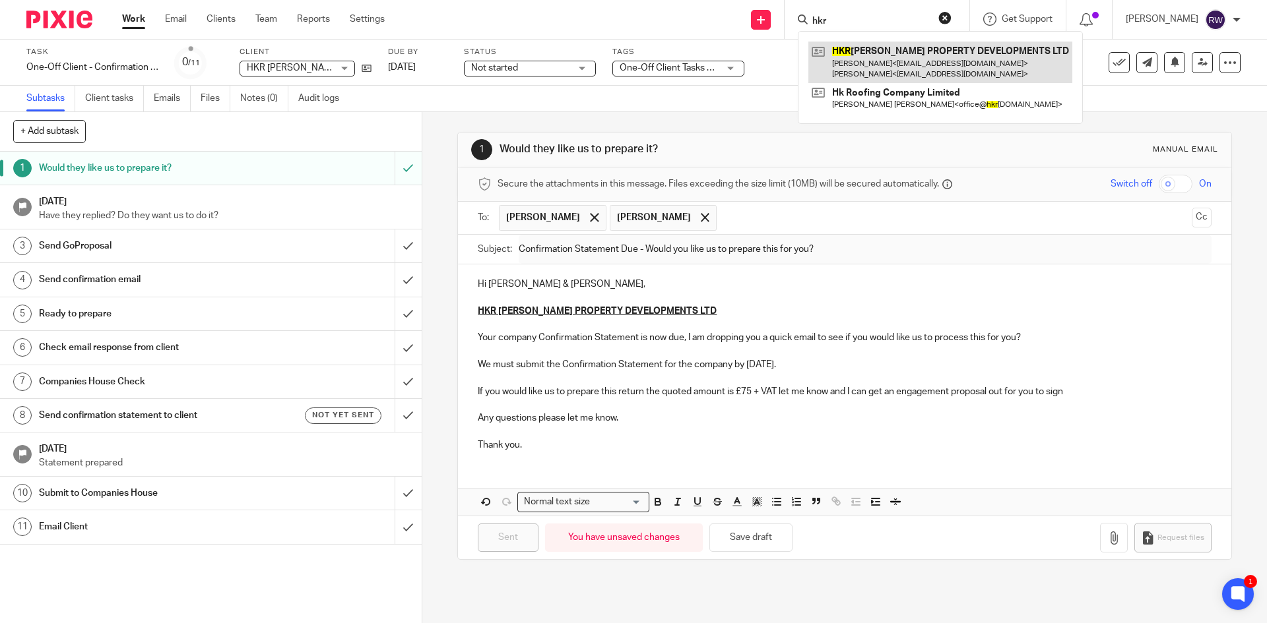
type input "hkr"
click at [922, 46] on link at bounding box center [940, 62] width 264 height 41
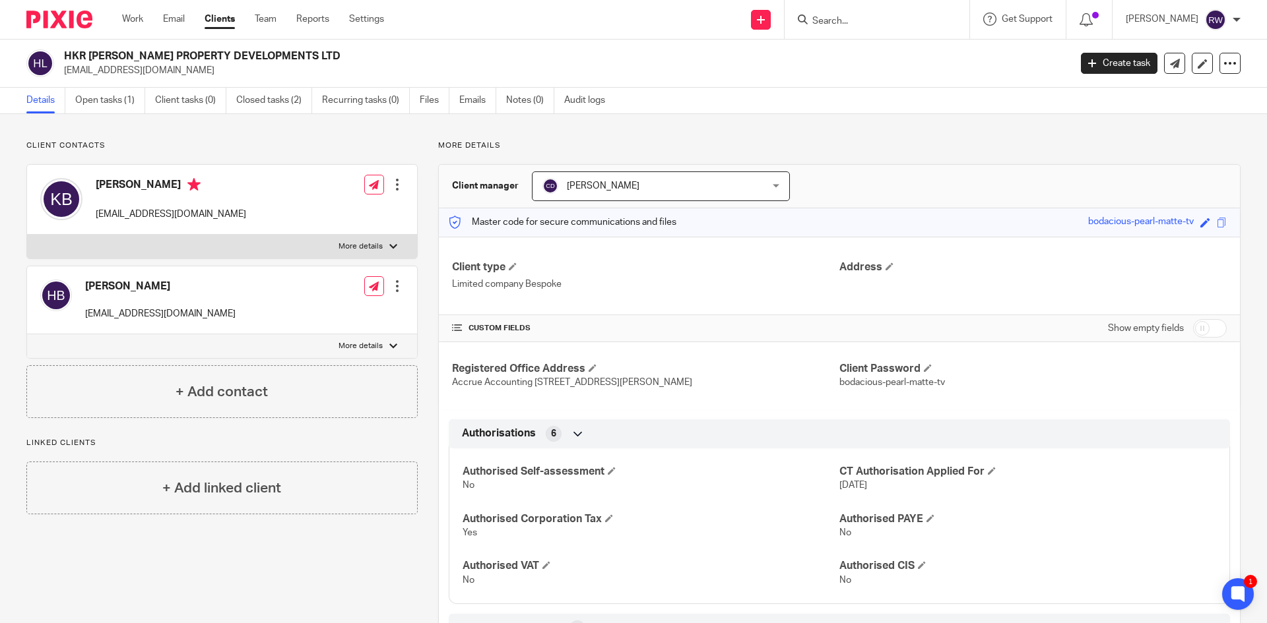
click at [846, 26] on input "Search" at bounding box center [870, 22] width 119 height 12
click at [129, 88] on link "Open tasks (1)" at bounding box center [110, 101] width 70 height 26
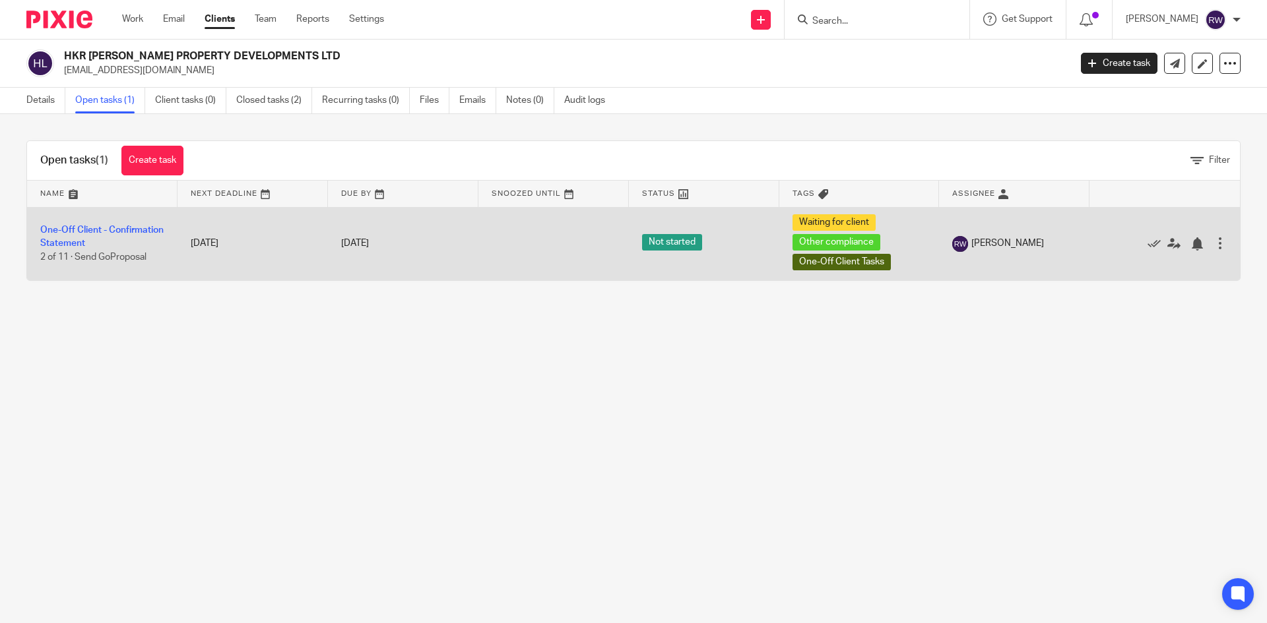
click at [1213, 243] on div at bounding box center [1219, 243] width 13 height 13
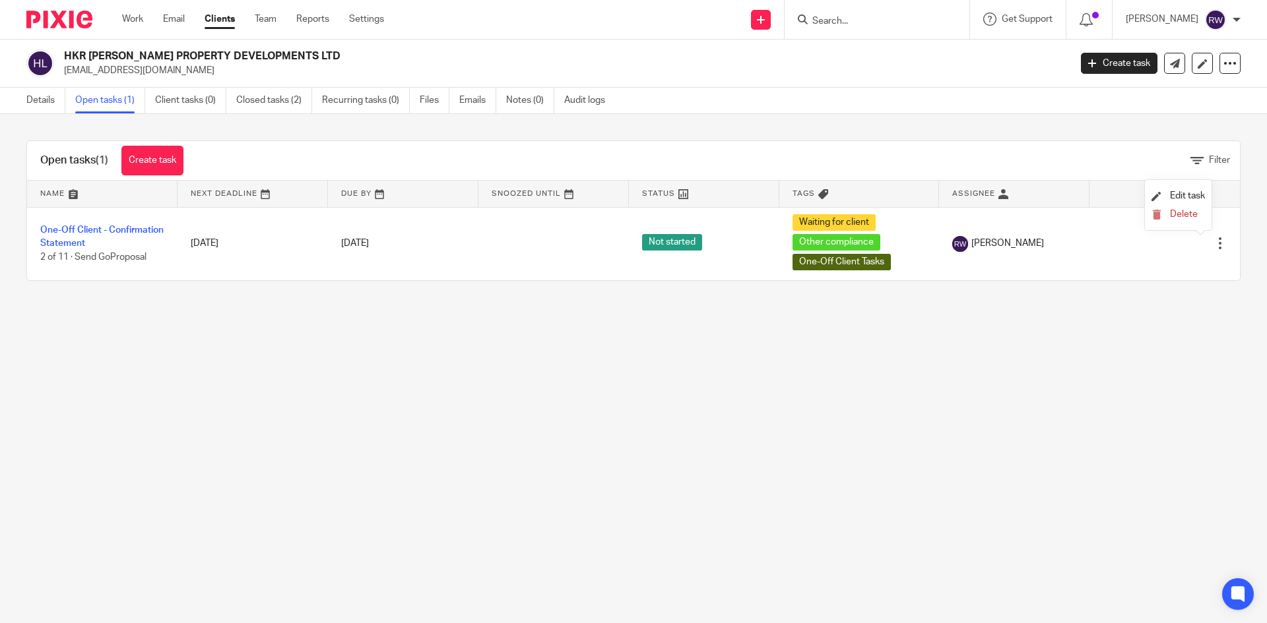
click at [1172, 226] on ul "Edit task Delete" at bounding box center [1178, 205] width 67 height 50
click at [1171, 216] on span "Delete" at bounding box center [1184, 214] width 28 height 9
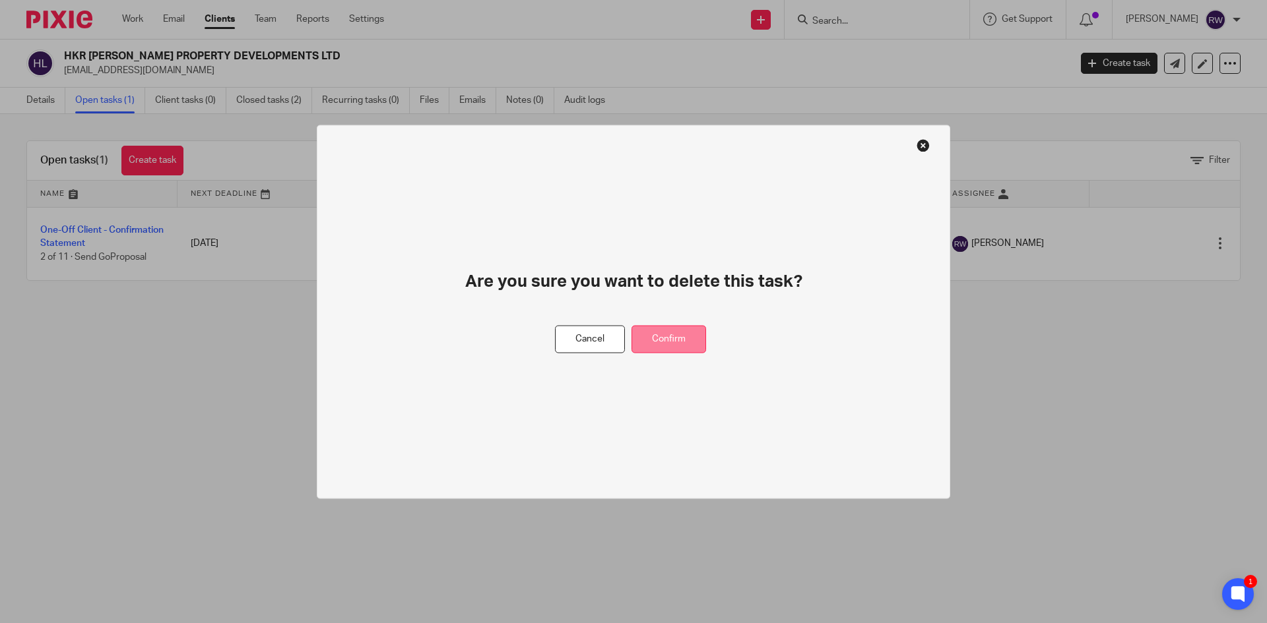
click at [669, 336] on button "Confirm" at bounding box center [668, 339] width 75 height 28
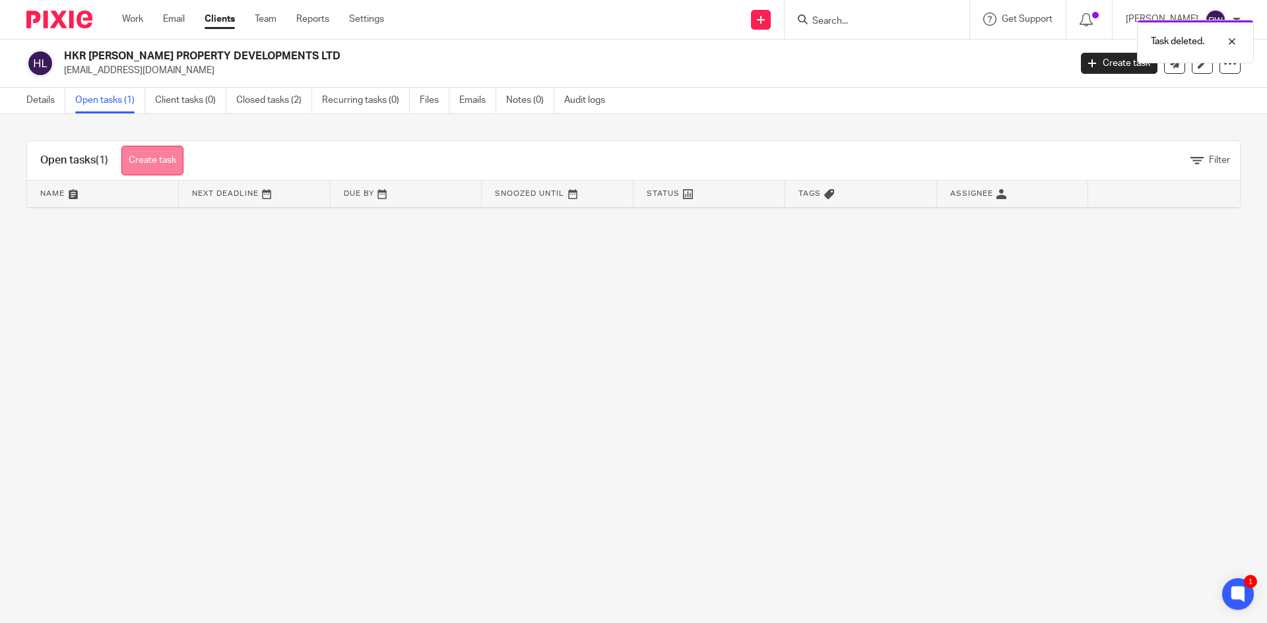
click at [162, 163] on link "Create task" at bounding box center [152, 161] width 62 height 30
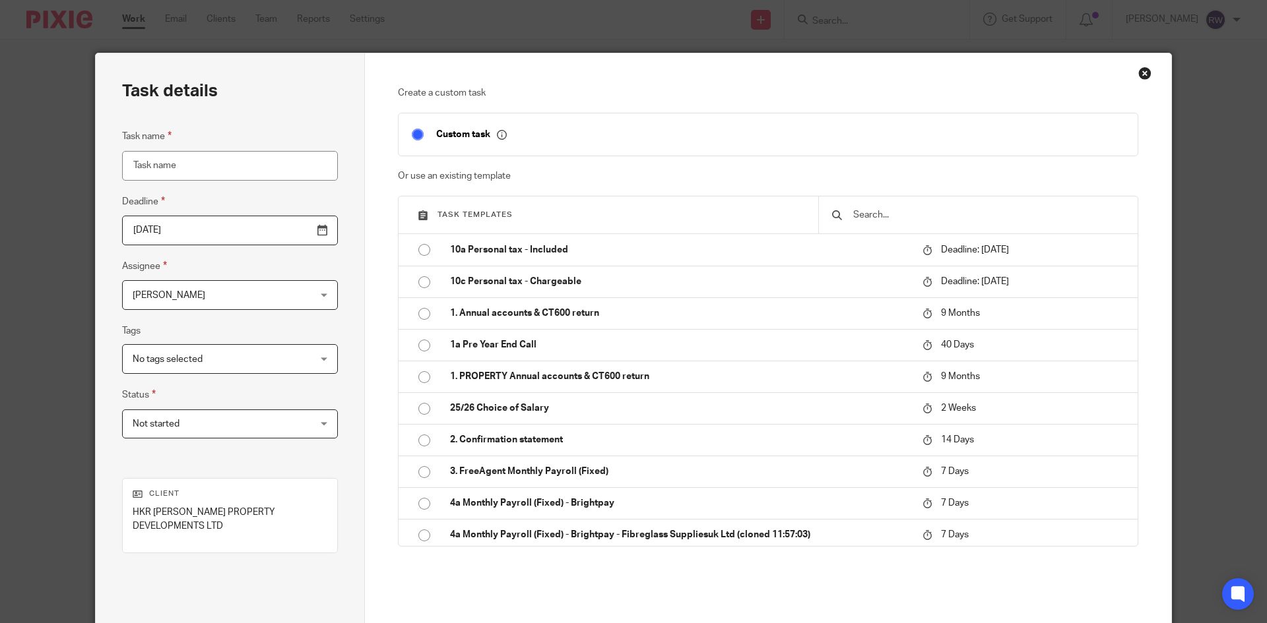
click at [905, 213] on input "text" at bounding box center [988, 215] width 272 height 15
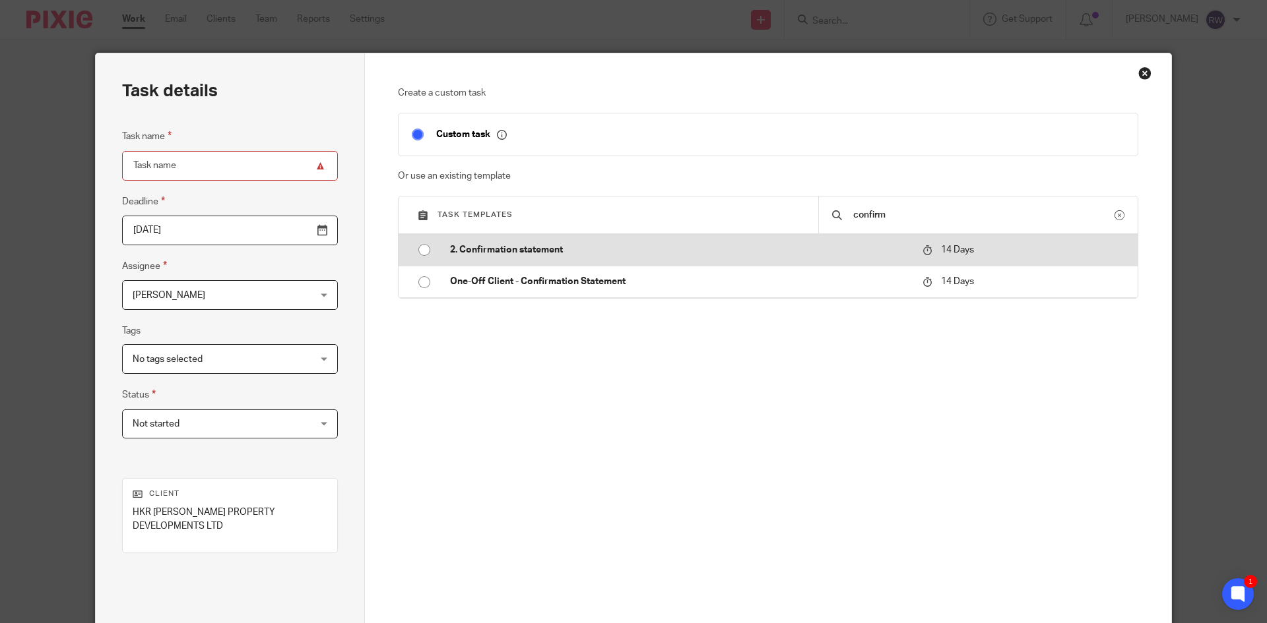
type input "confirm"
click at [585, 258] on td "2. Confirmation statement" at bounding box center [676, 250] width 479 height 32
type input "2025-10-28"
type input "2. Confirmation statement"
checkbox input "false"
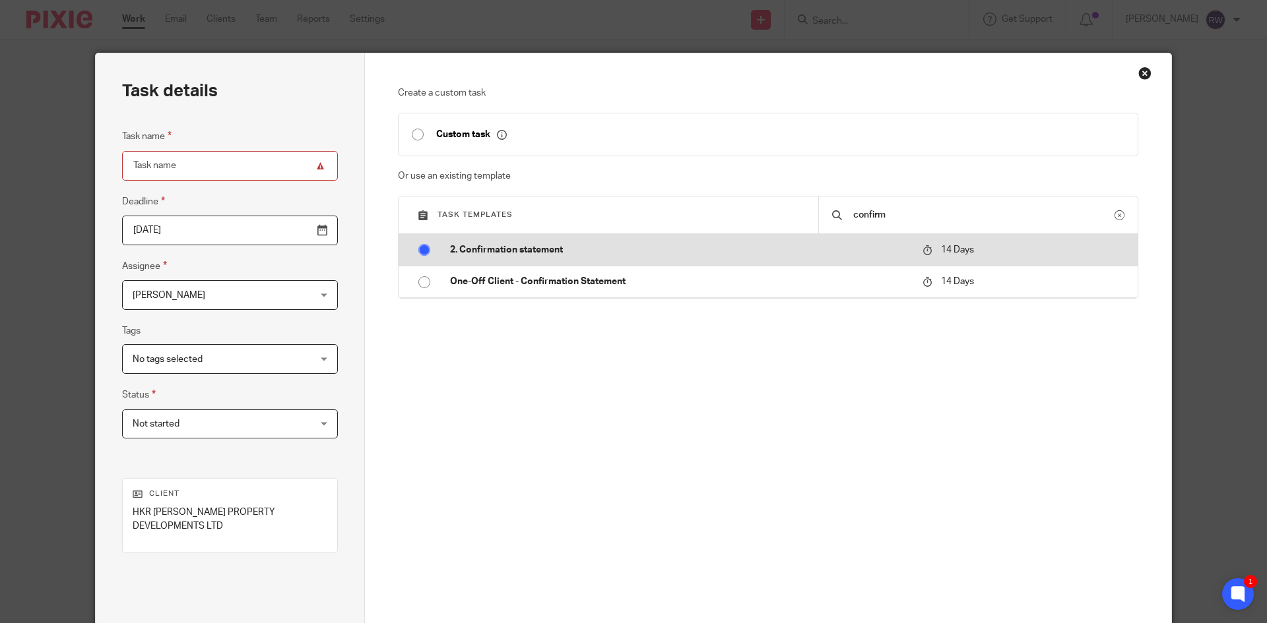
radio input "true"
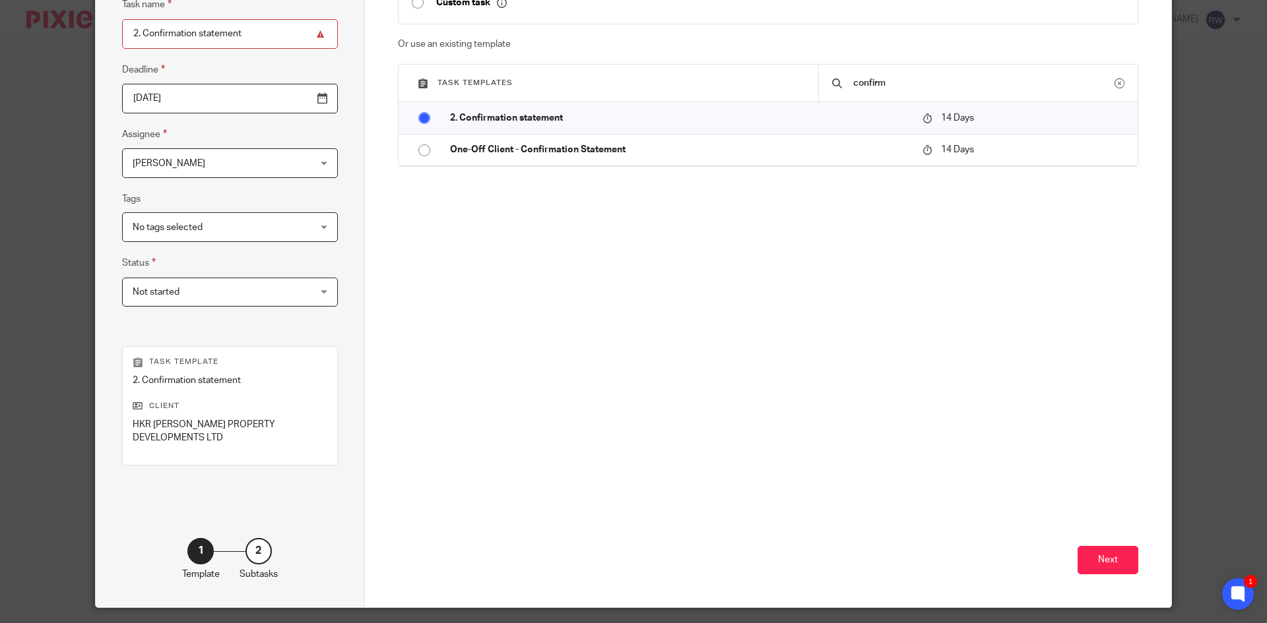
scroll to position [170, 0]
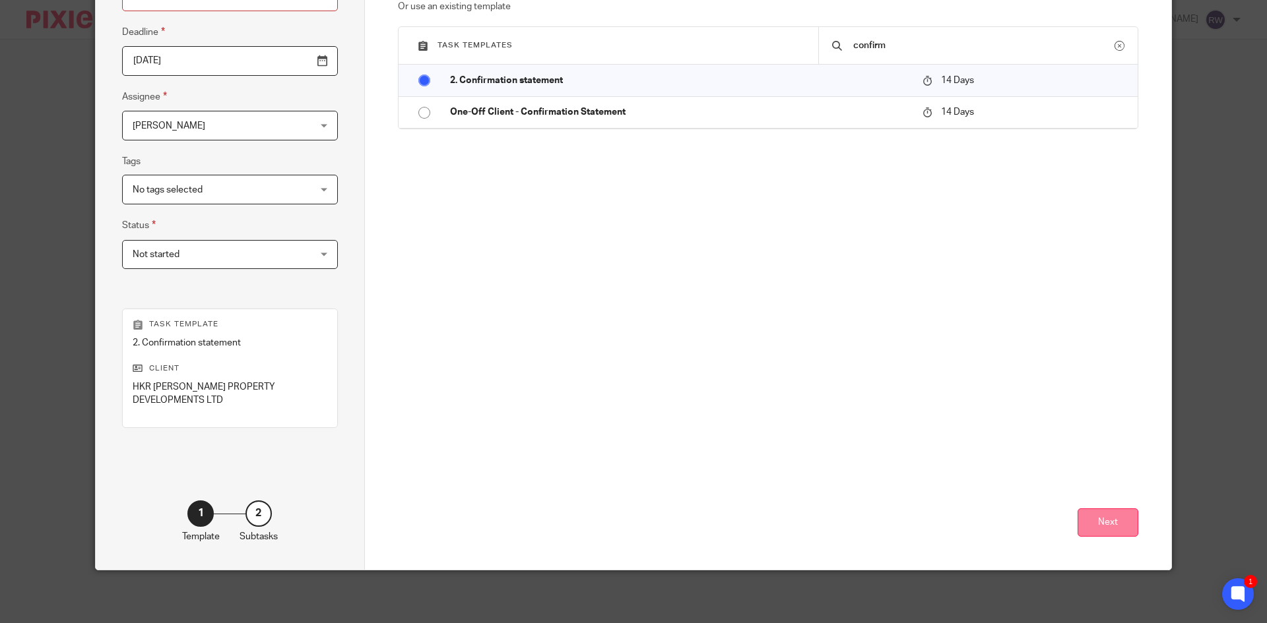
click at [1091, 515] on button "Next" at bounding box center [1107, 523] width 61 height 28
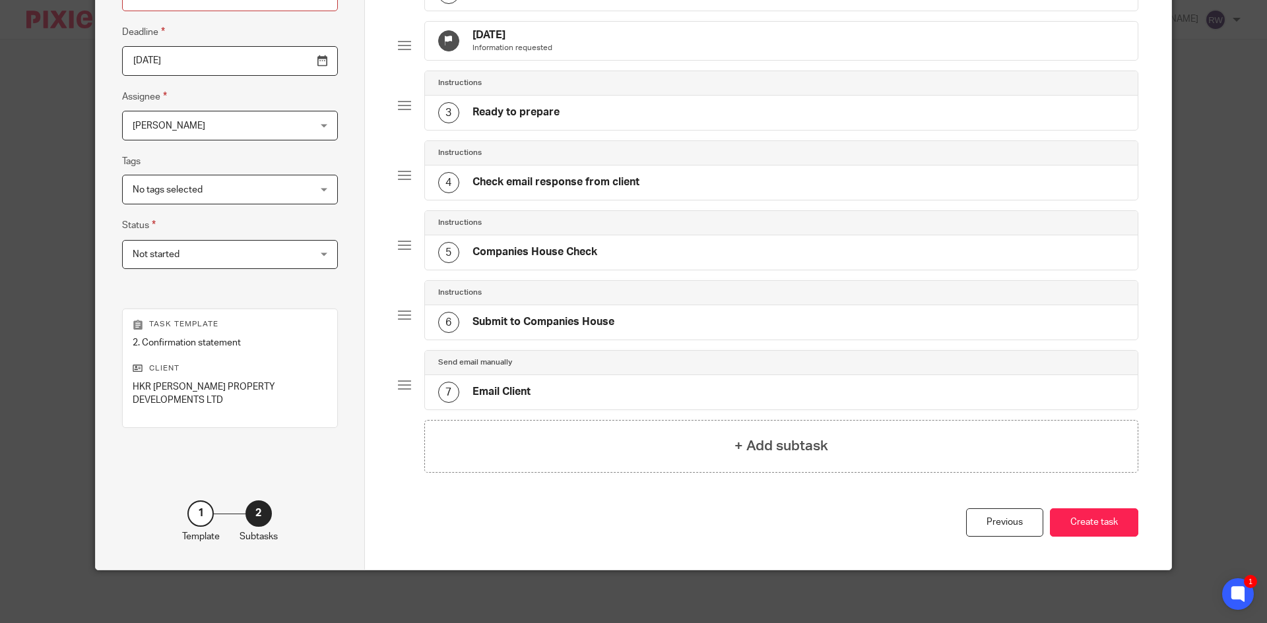
click at [1091, 507] on div "Total 7 Send email manually 1 Send confirmation email 15 Oct 2025 Information r…" at bounding box center [768, 212] width 741 height 590
click at [1092, 526] on button "Create task" at bounding box center [1094, 523] width 88 height 28
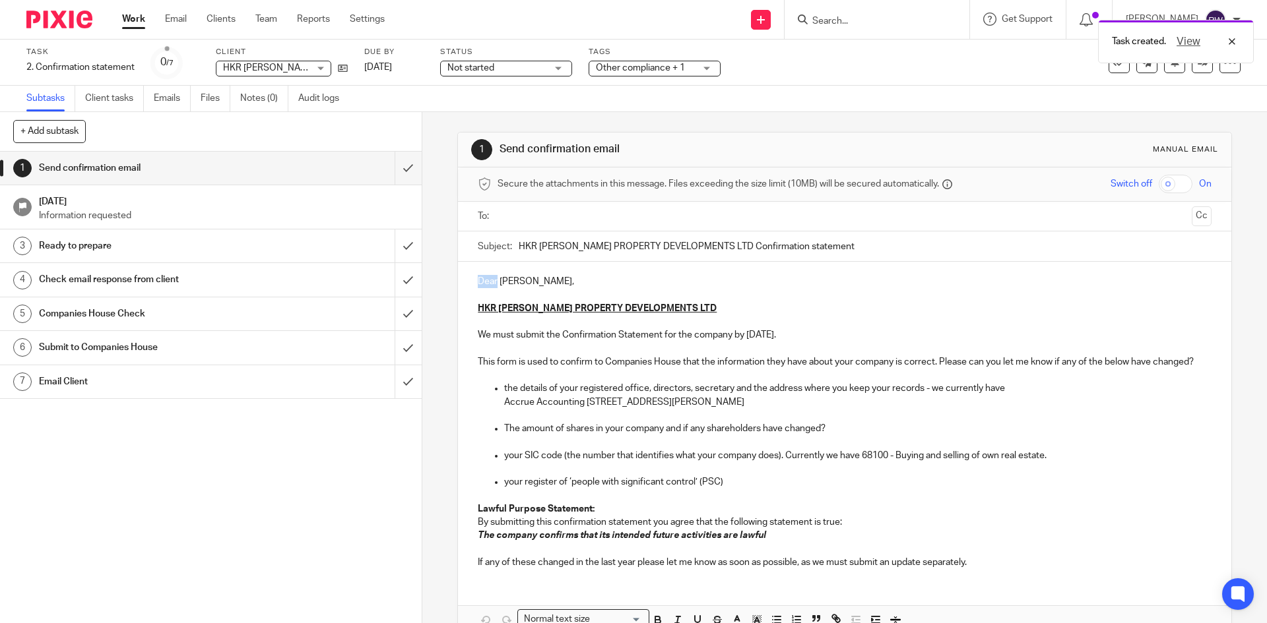
drag, startPoint x: 493, startPoint y: 283, endPoint x: 464, endPoint y: 284, distance: 28.4
click at [464, 284] on div "Dear Karen, HKR BURROWS PROPERTY DEVELOPMENTS LTD We must submit the Confirmati…" at bounding box center [844, 420] width 773 height 317
click at [509, 284] on p "Hi Karen," at bounding box center [844, 281] width 733 height 13
click at [526, 220] on input "text" at bounding box center [844, 216] width 684 height 15
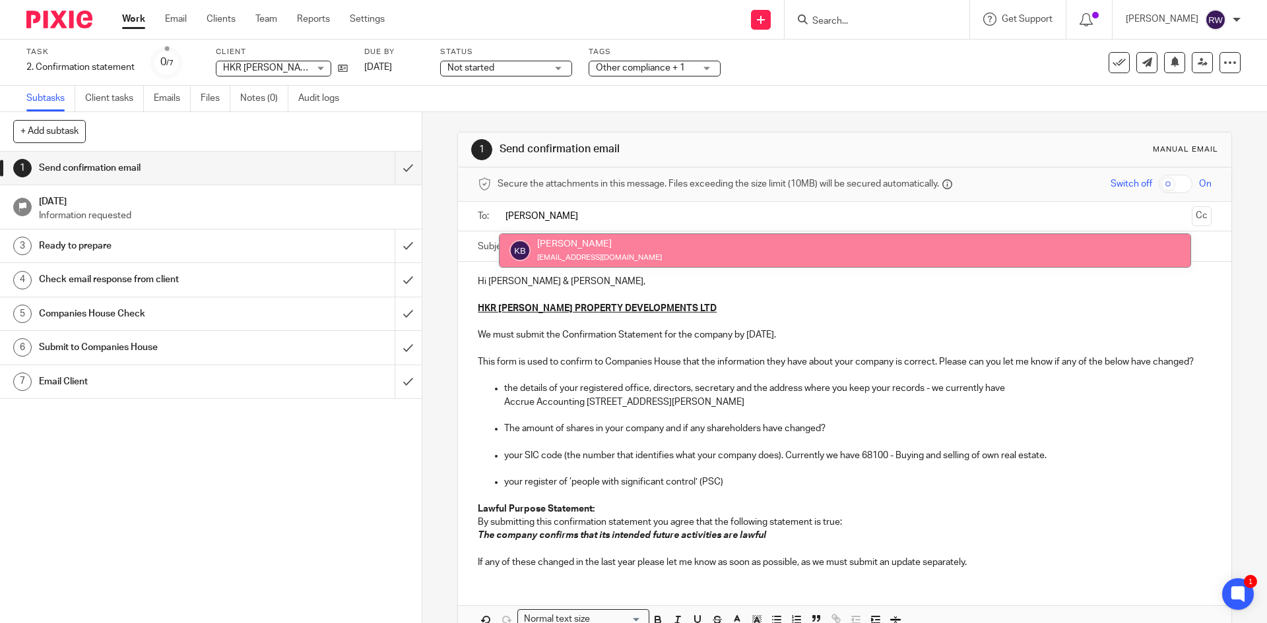
type input "karen"
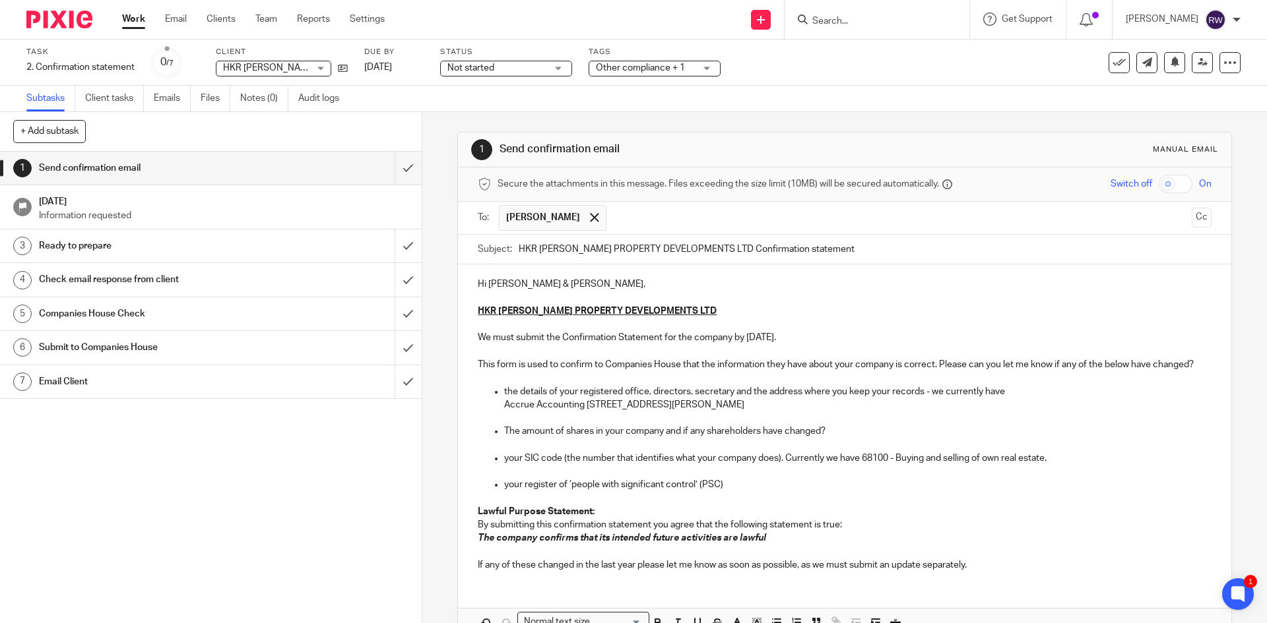
click at [626, 236] on input "HKR BURROWS PROPERTY DEVELOPMENTS LTD Confirmation statement" at bounding box center [865, 250] width 692 height 30
click at [629, 225] on input "text" at bounding box center [899, 218] width 573 height 26
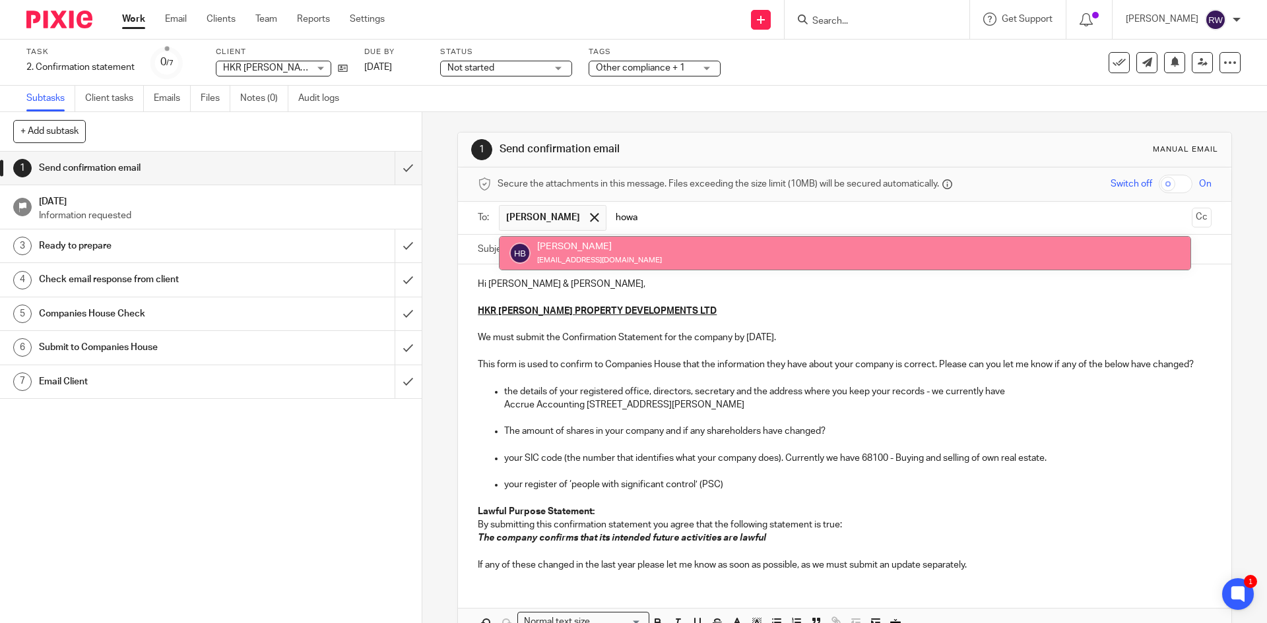
type input "howa"
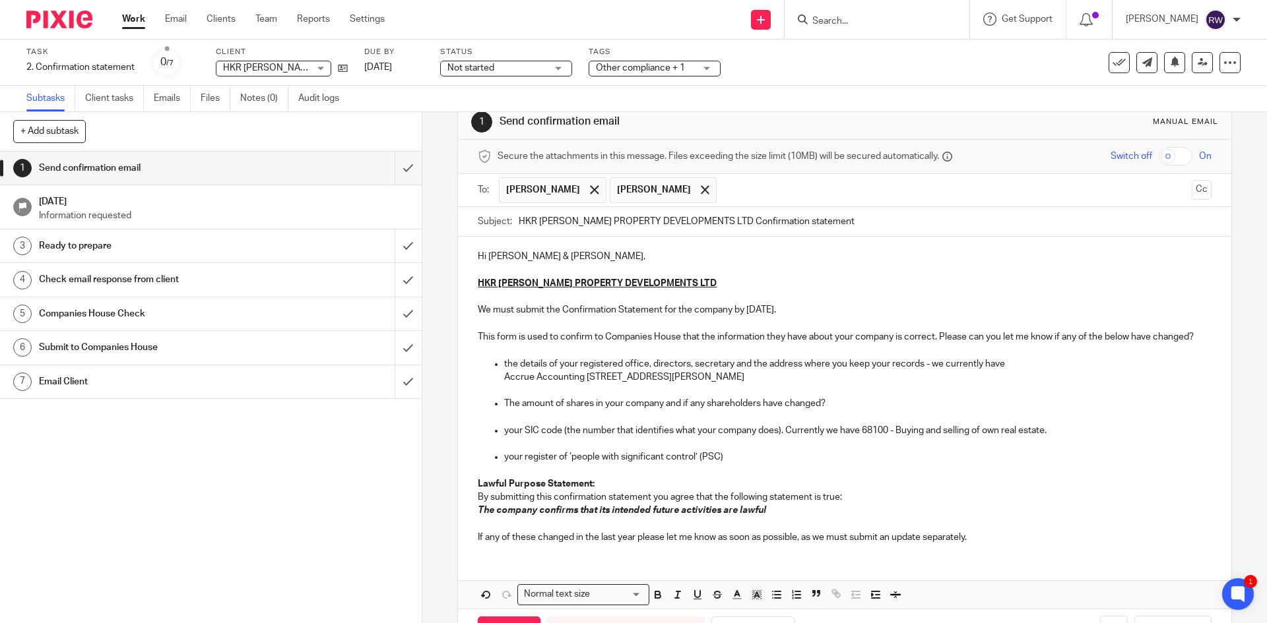
scroll to position [90, 0]
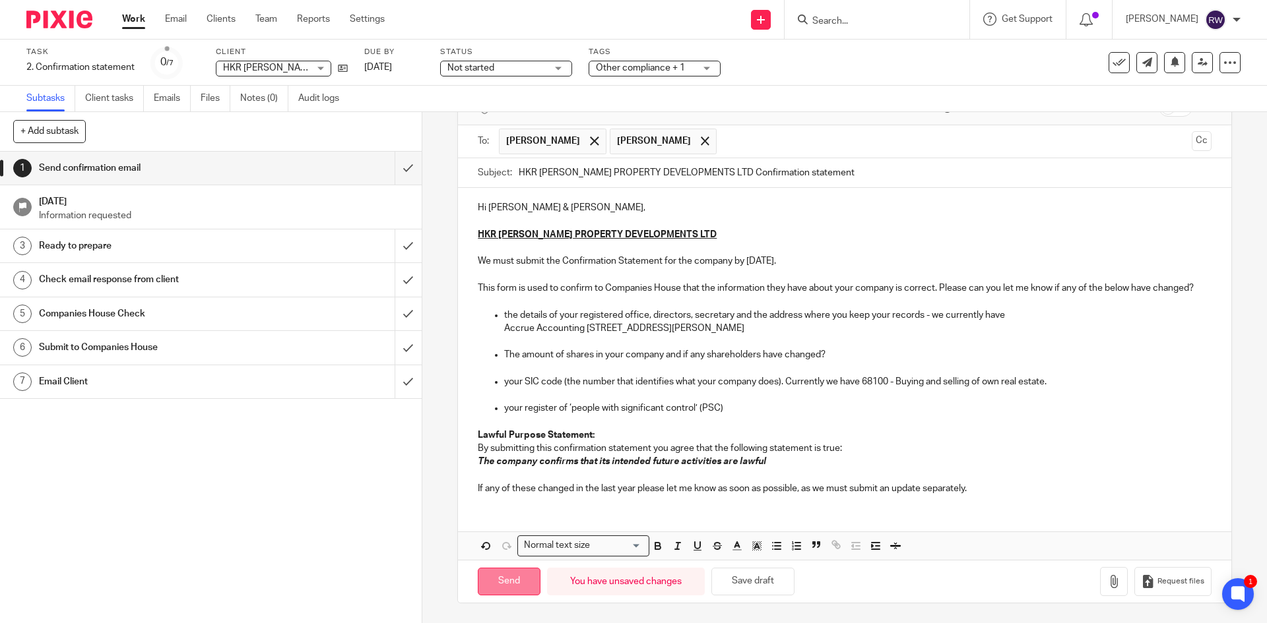
click at [508, 579] on input "Send" at bounding box center [509, 582] width 63 height 28
click at [695, 67] on span "Other compliance + 1" at bounding box center [645, 68] width 99 height 14
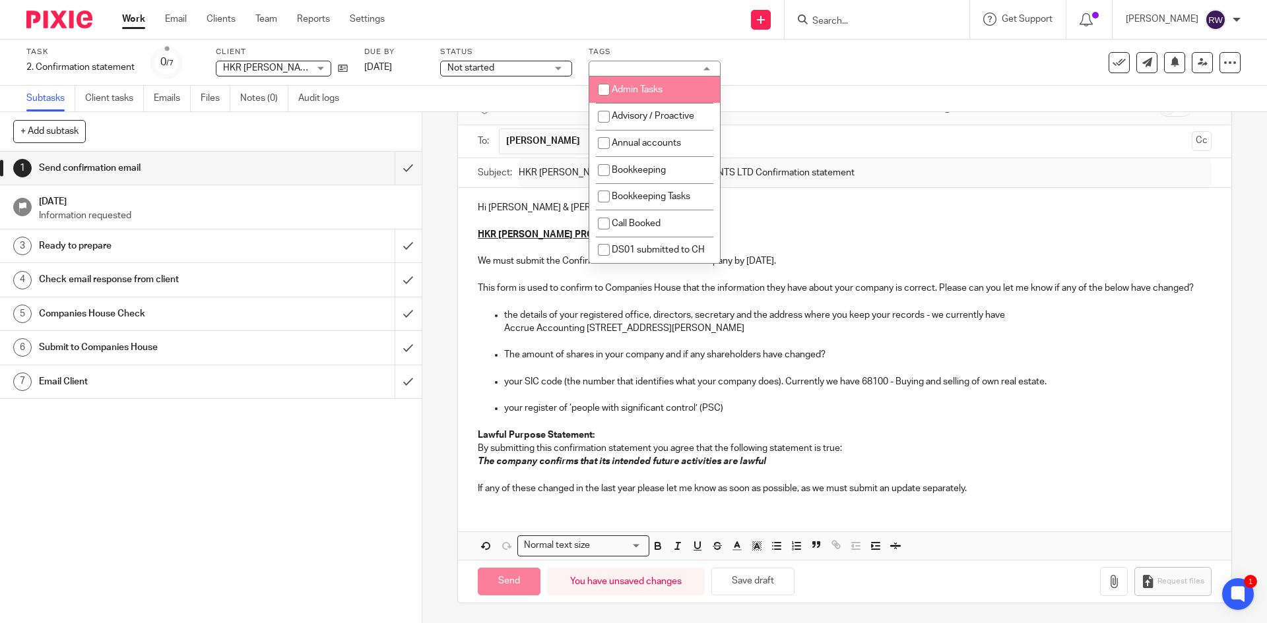
type input "Sent"
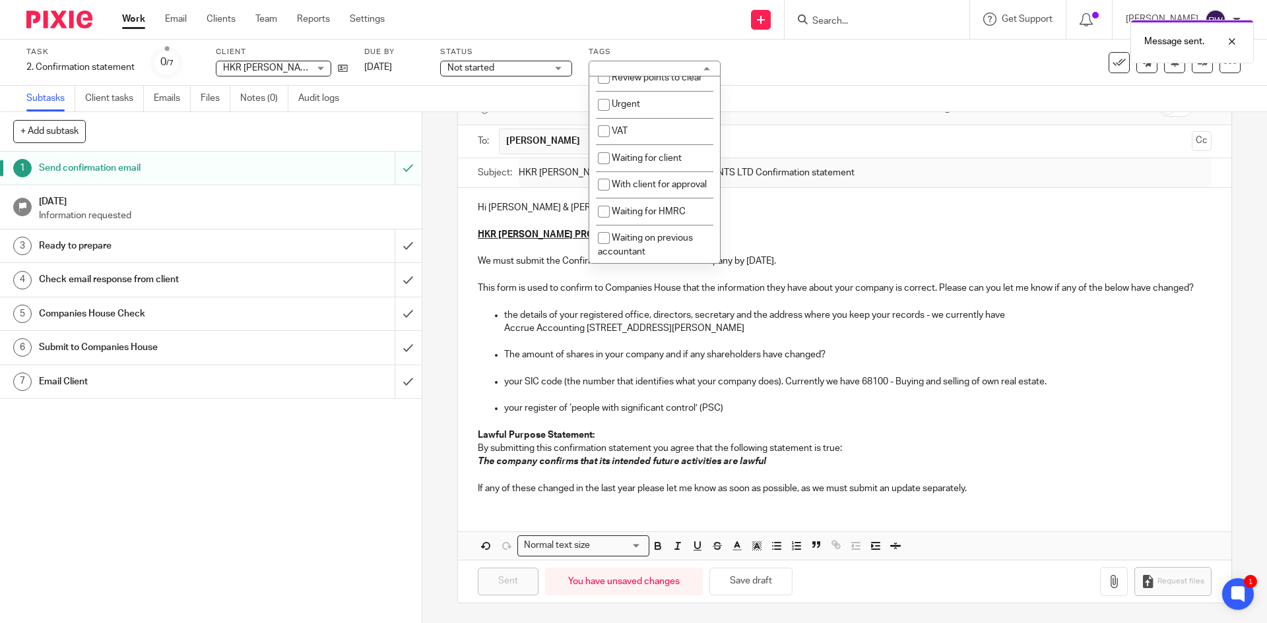
scroll to position [702, 0]
click at [679, 129] on span "Waiting for client" at bounding box center [647, 124] width 70 height 9
checkbox input "true"
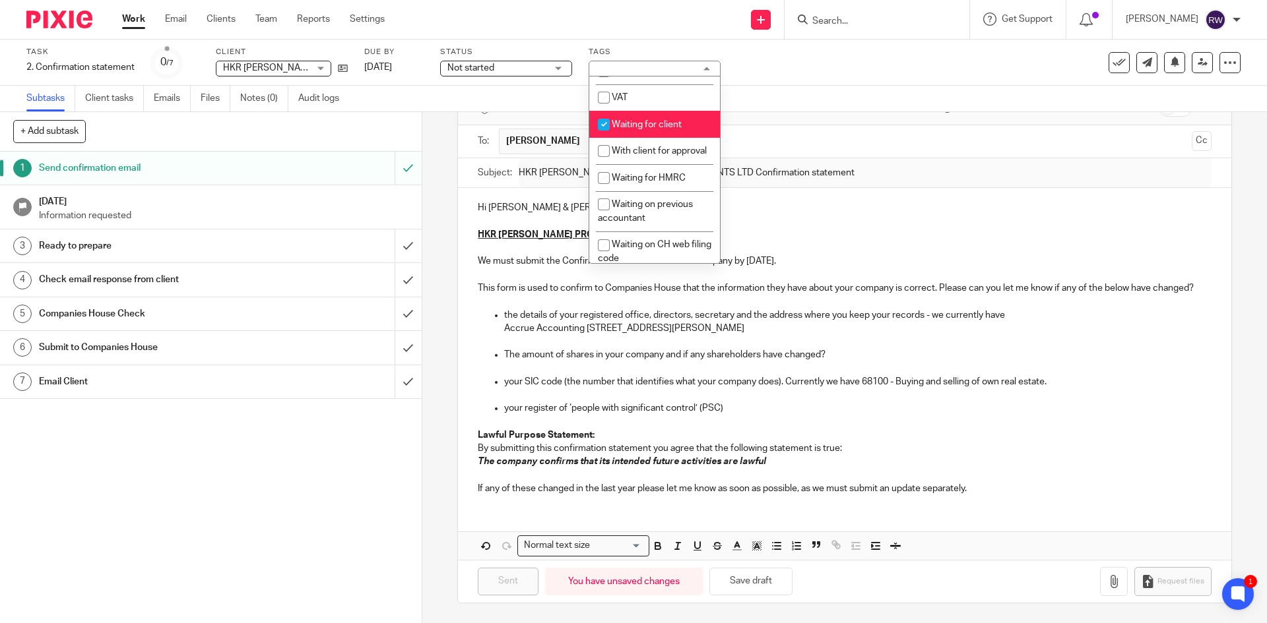
click at [786, 111] on div "Subtasks Client tasks Emails Files Notes (0) Audit logs" at bounding box center [633, 99] width 1267 height 26
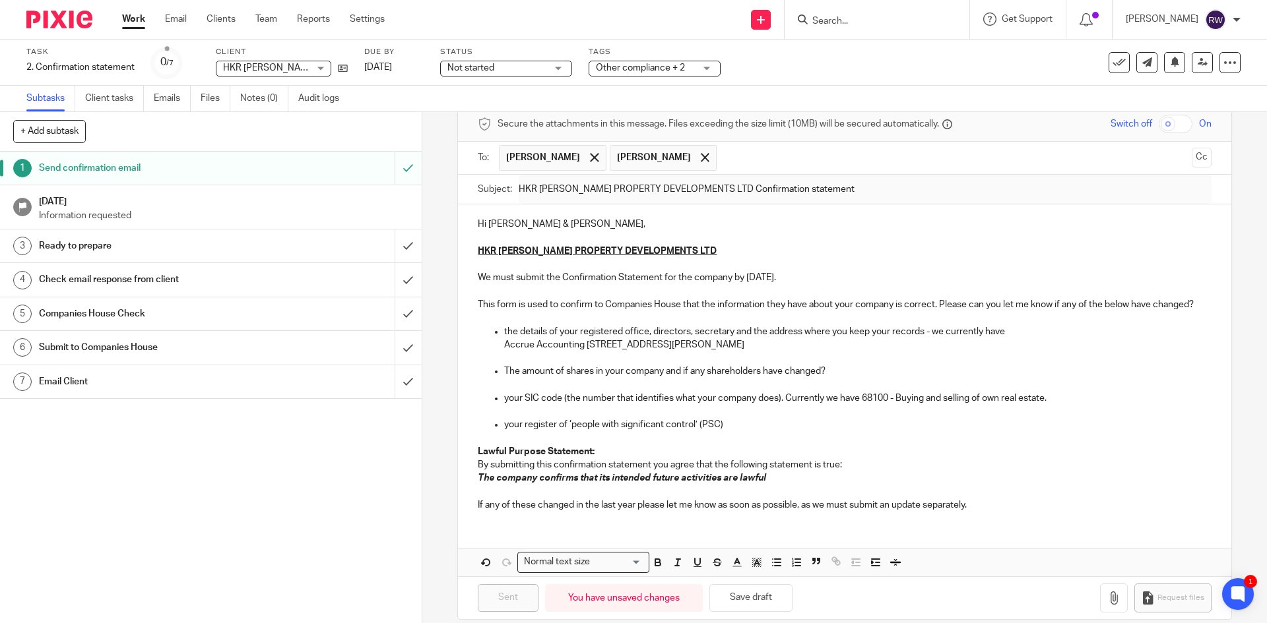
scroll to position [0, 0]
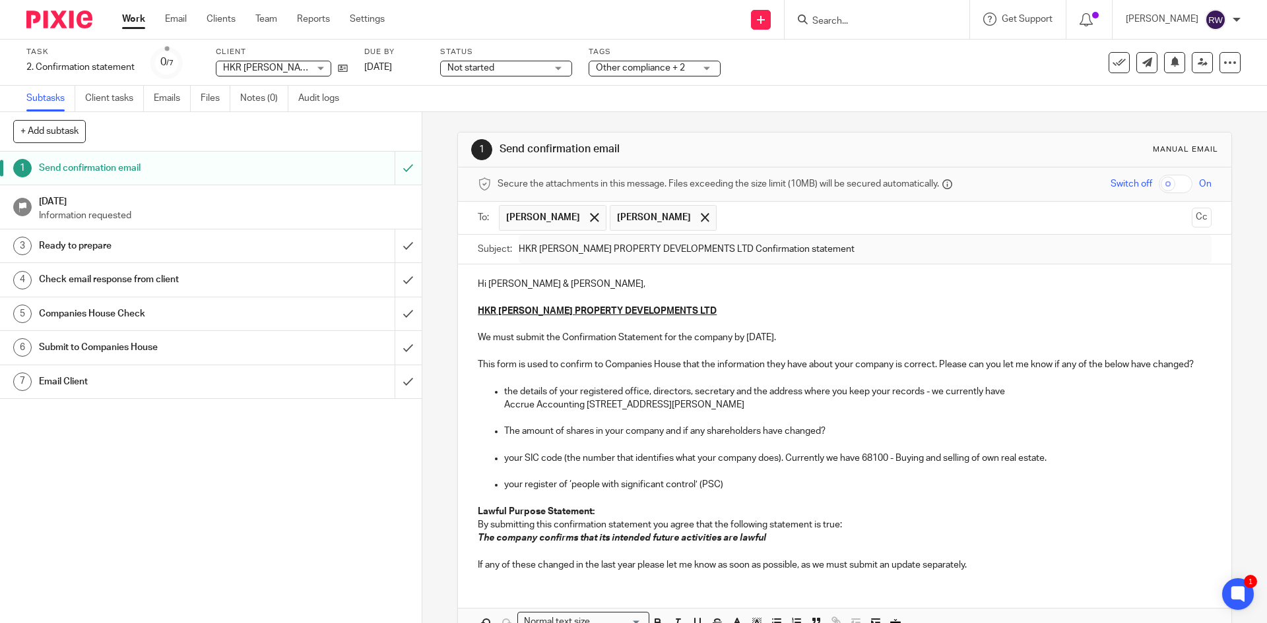
click at [903, 22] on input "Search" at bounding box center [870, 22] width 119 height 12
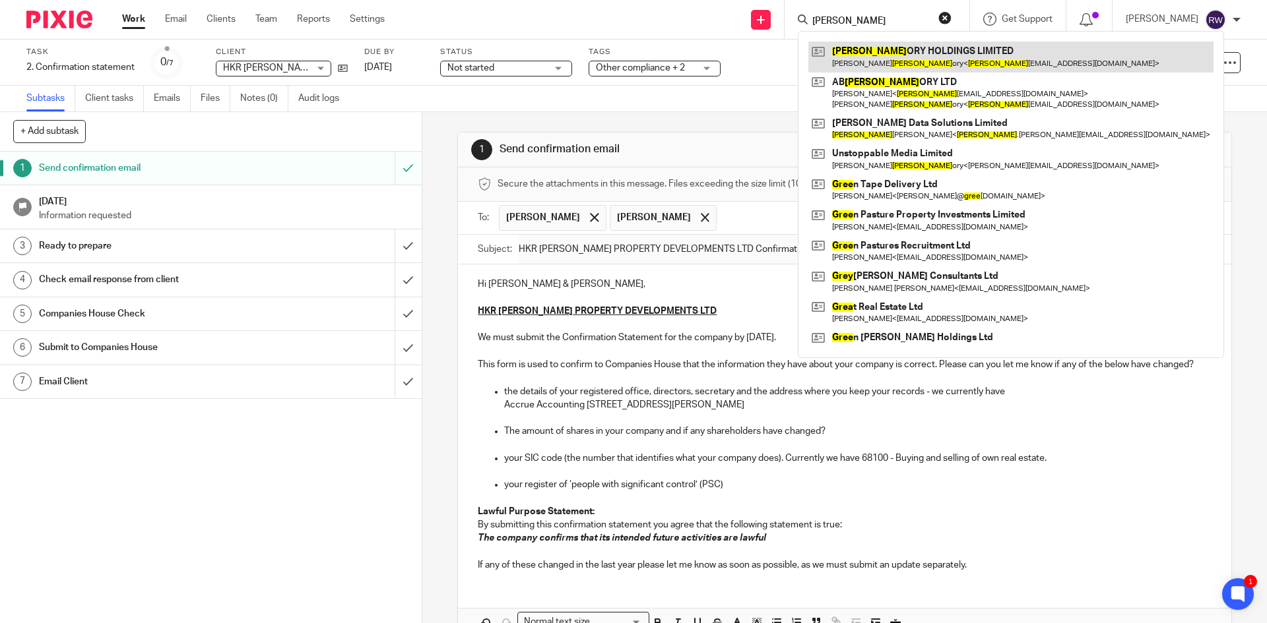
type input "greg"
click at [924, 56] on link at bounding box center [1010, 57] width 405 height 30
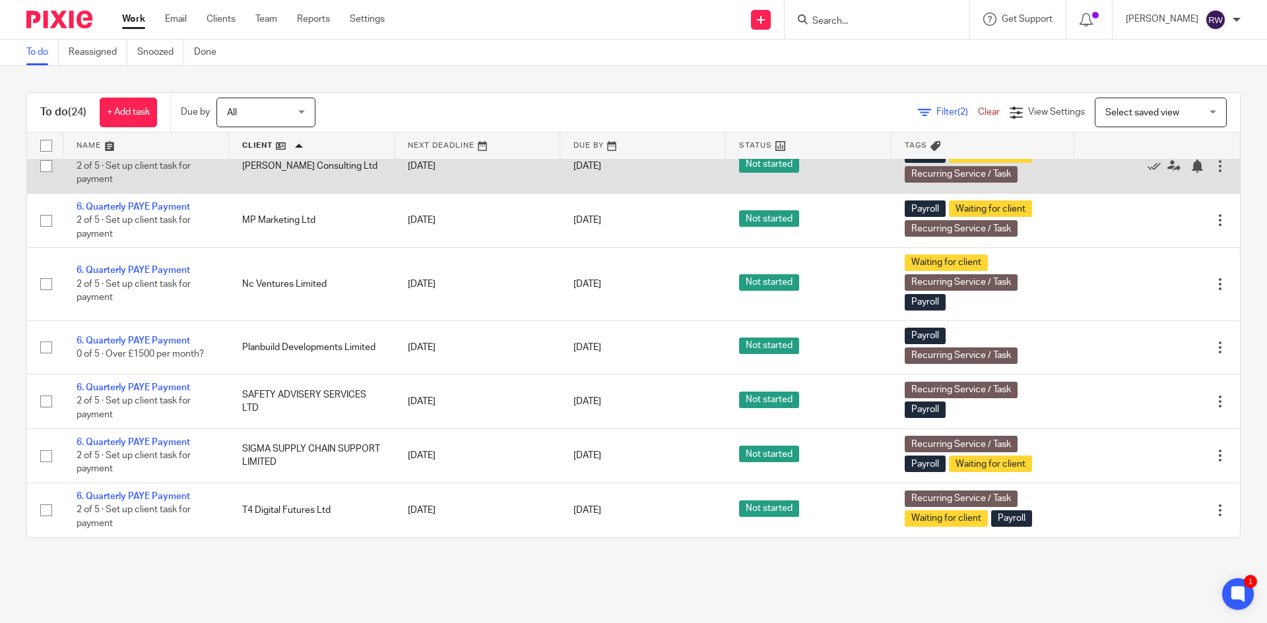
scroll to position [641, 0]
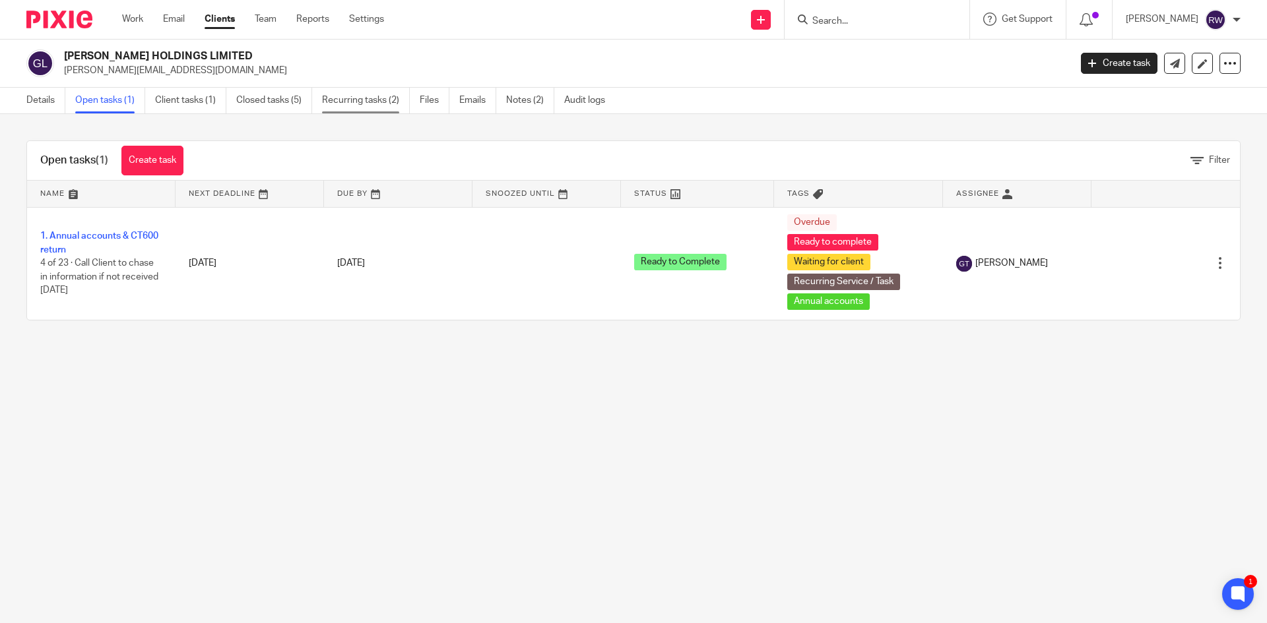
click at [364, 112] on link "Recurring tasks (2)" at bounding box center [366, 101] width 88 height 26
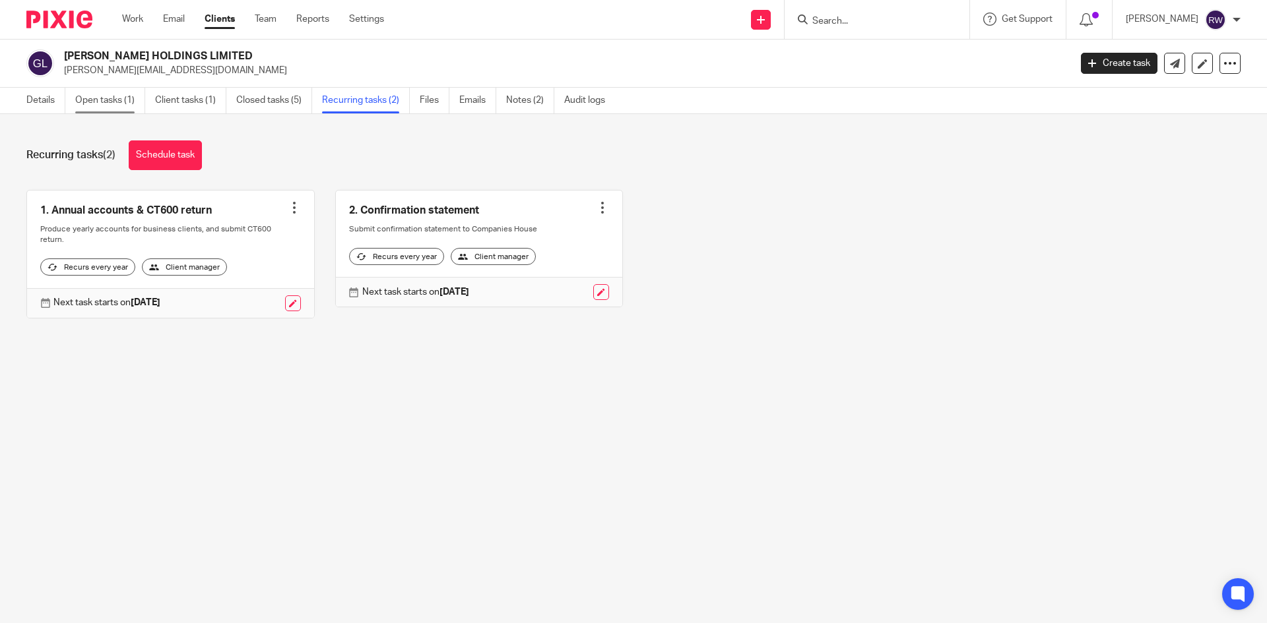
click at [123, 97] on link "Open tasks (1)" at bounding box center [110, 101] width 70 height 26
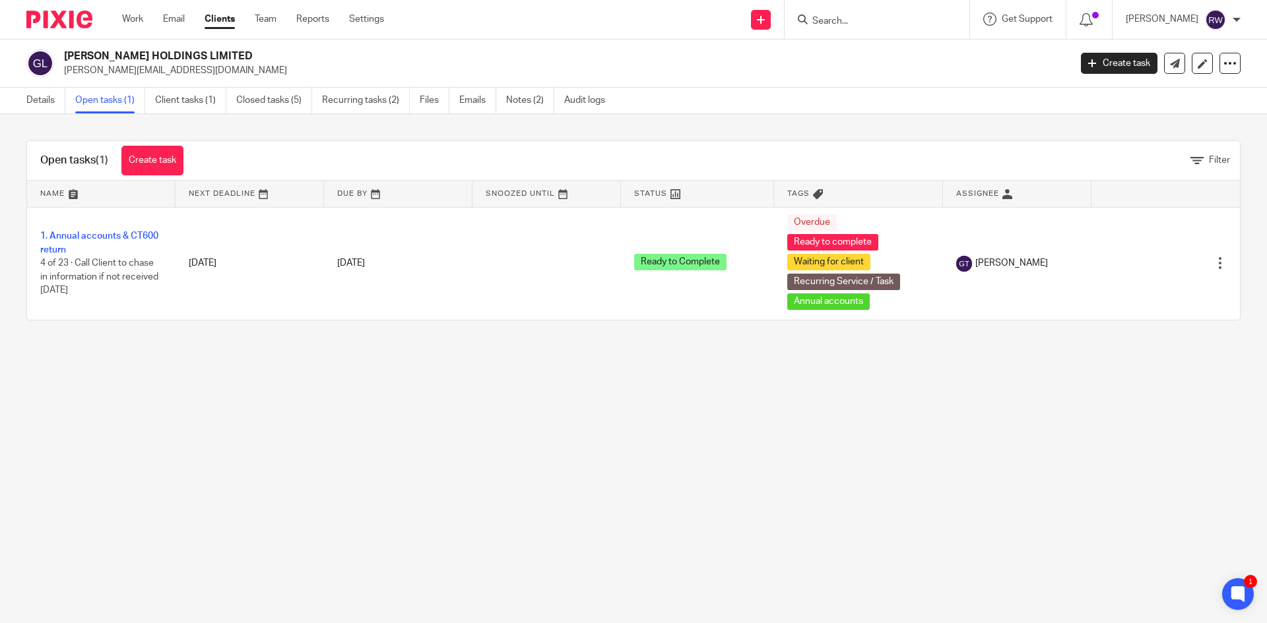
click at [876, 21] on input "Search" at bounding box center [870, 22] width 119 height 12
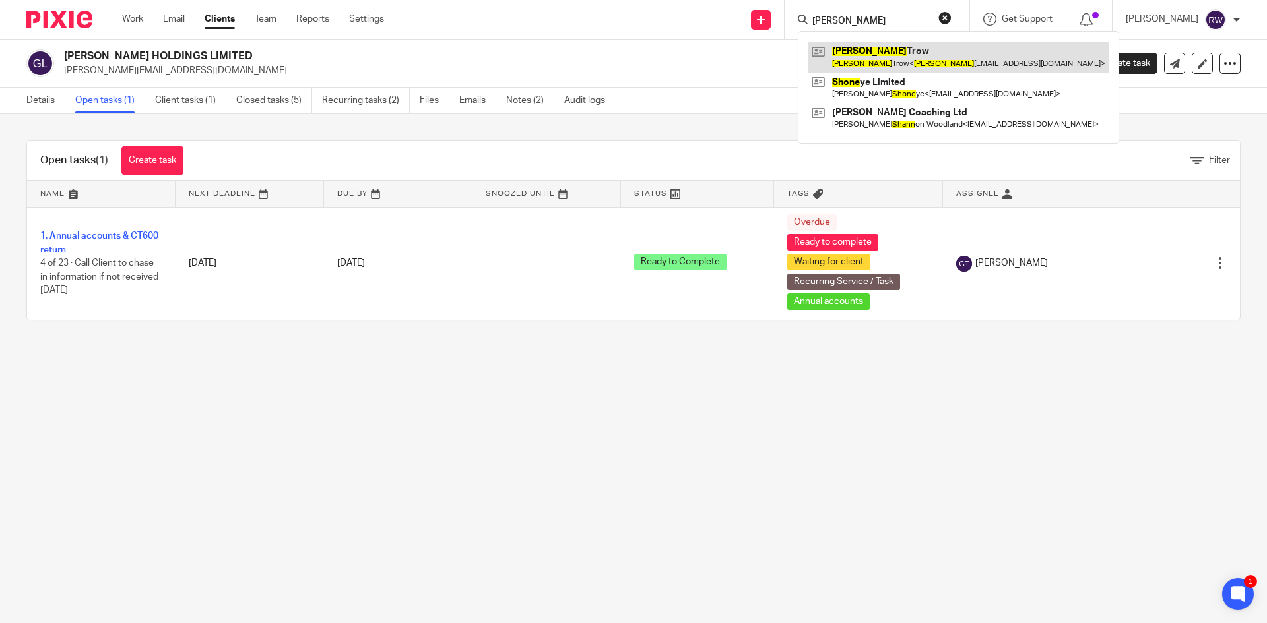
type input "shane"
click at [961, 61] on link at bounding box center [958, 57] width 300 height 30
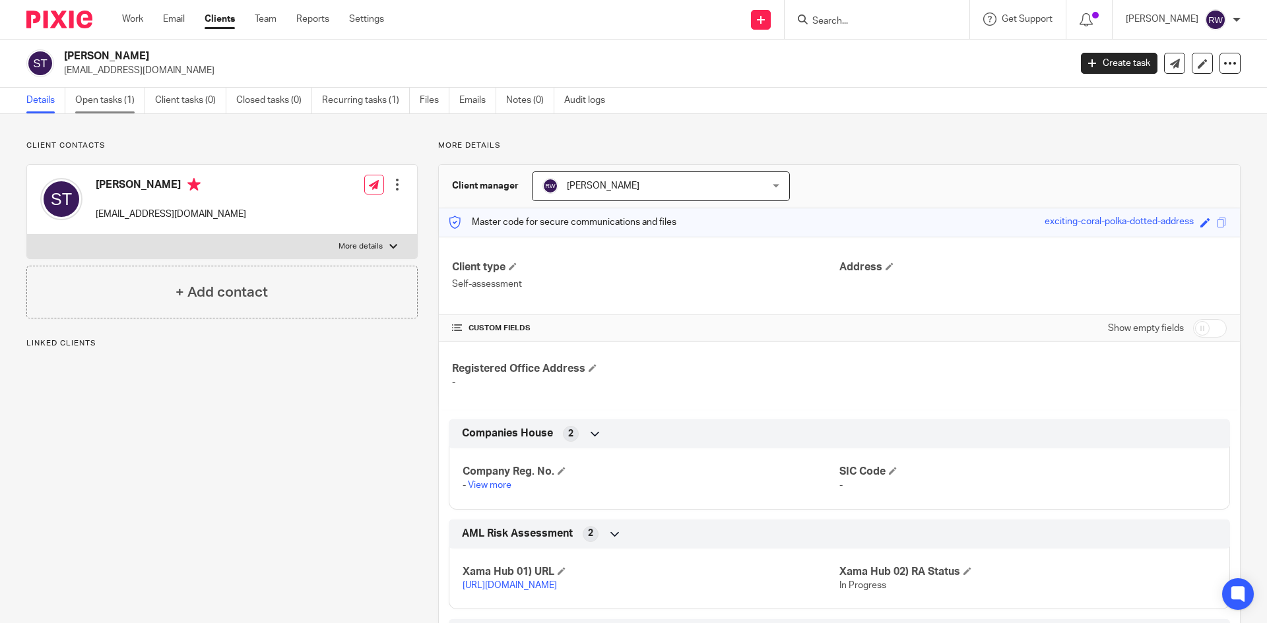
click at [115, 102] on link "Open tasks (1)" at bounding box center [110, 101] width 70 height 26
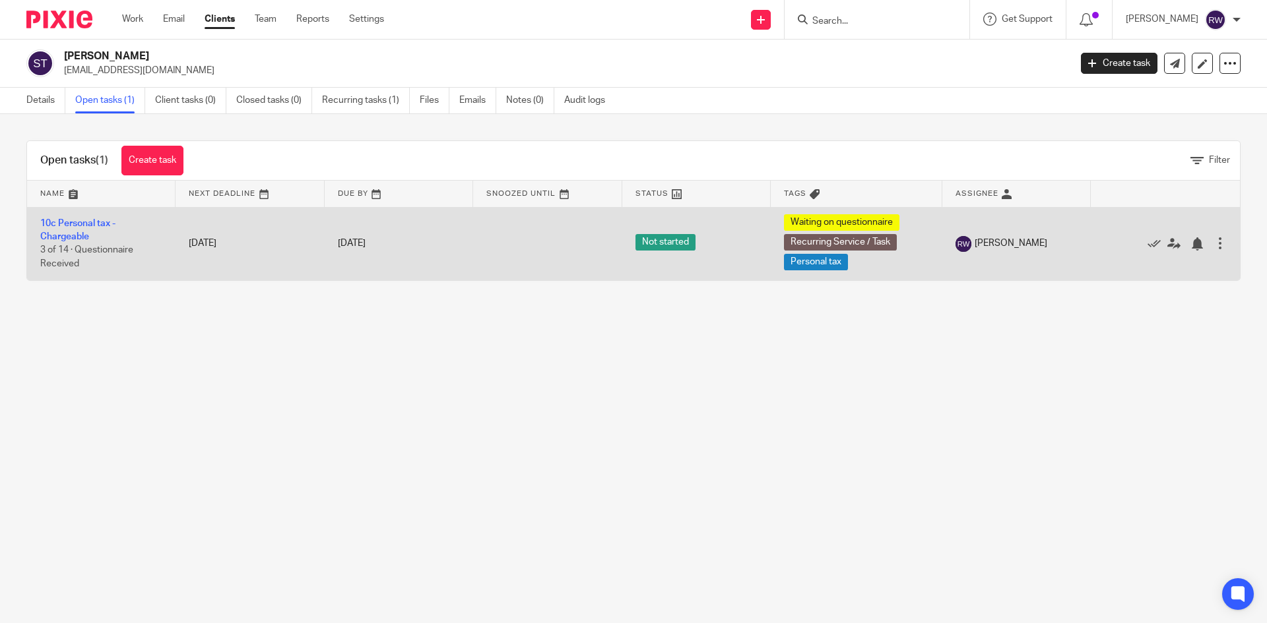
click at [88, 230] on td "10c Personal tax - Chargeable 3 of 14 · Questionnaire Received" at bounding box center [101, 243] width 148 height 73
